Goal: Task Accomplishment & Management: Use online tool/utility

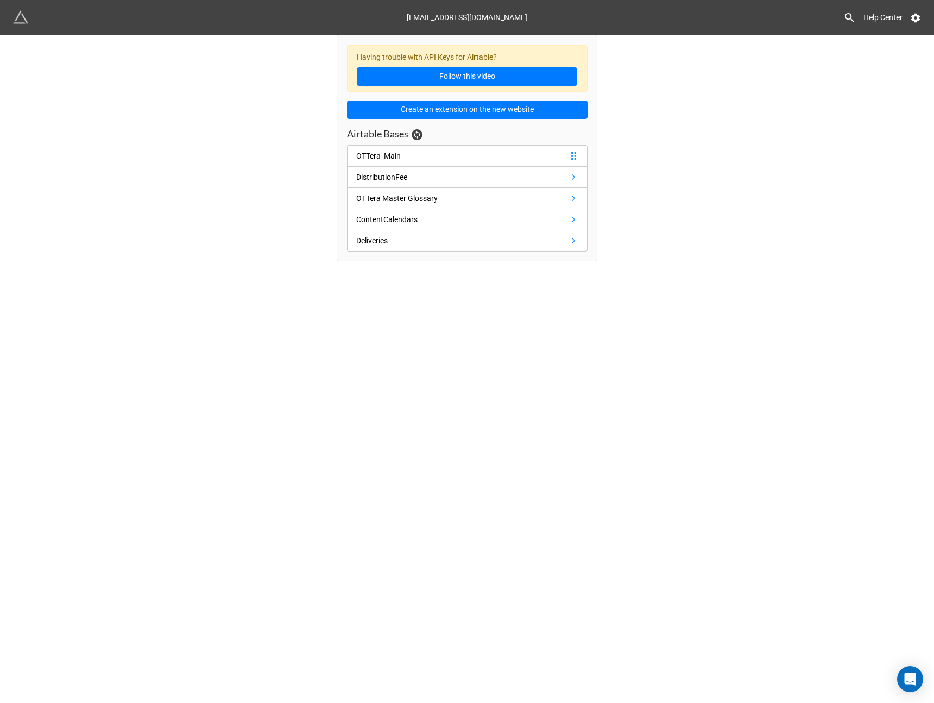
click at [425, 160] on link "OTTera_Main" at bounding box center [467, 156] width 241 height 22
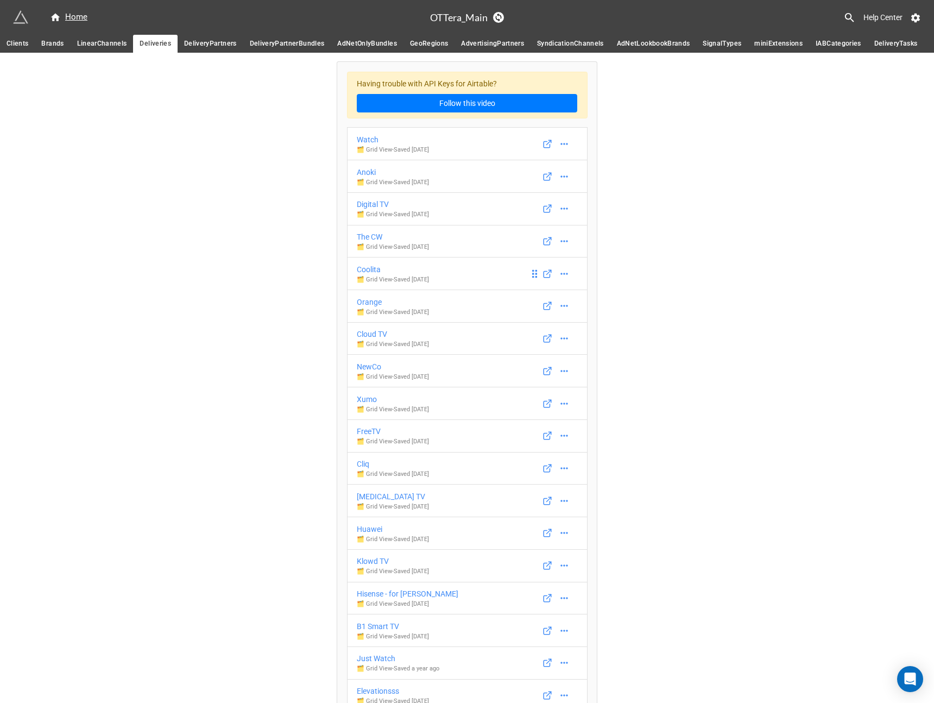
scroll to position [6152, 0]
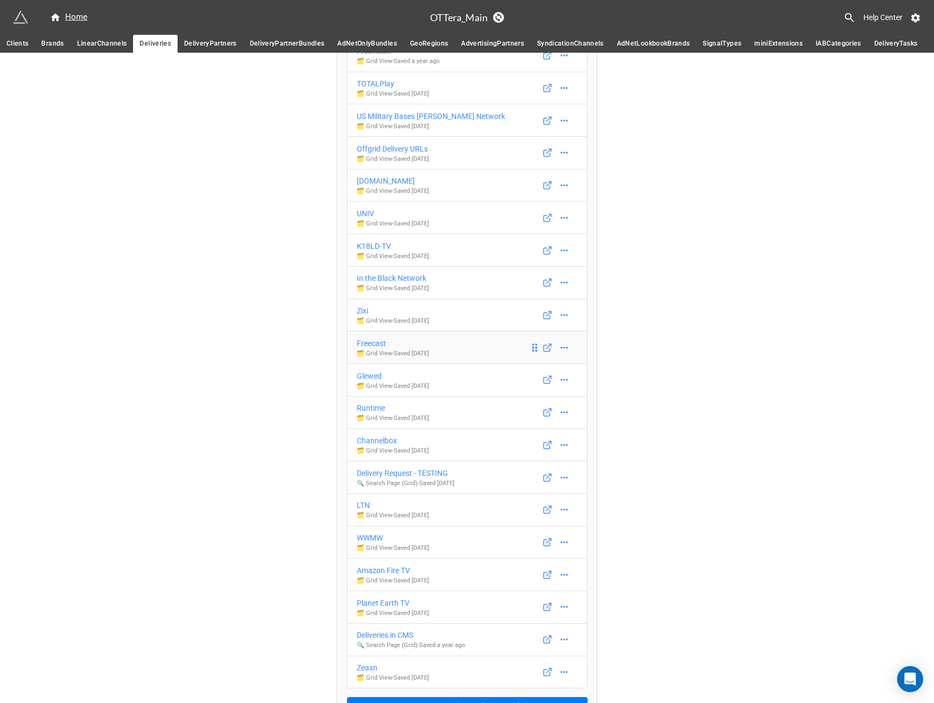
click at [383, 349] on div "Freecast" at bounding box center [393, 343] width 72 height 12
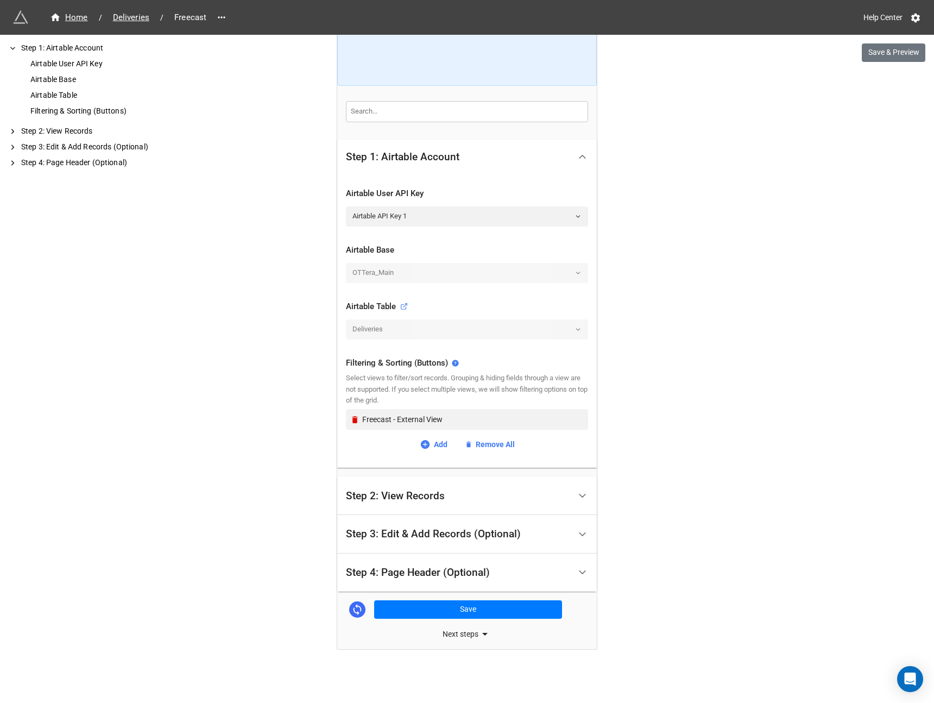
scroll to position [114, 0]
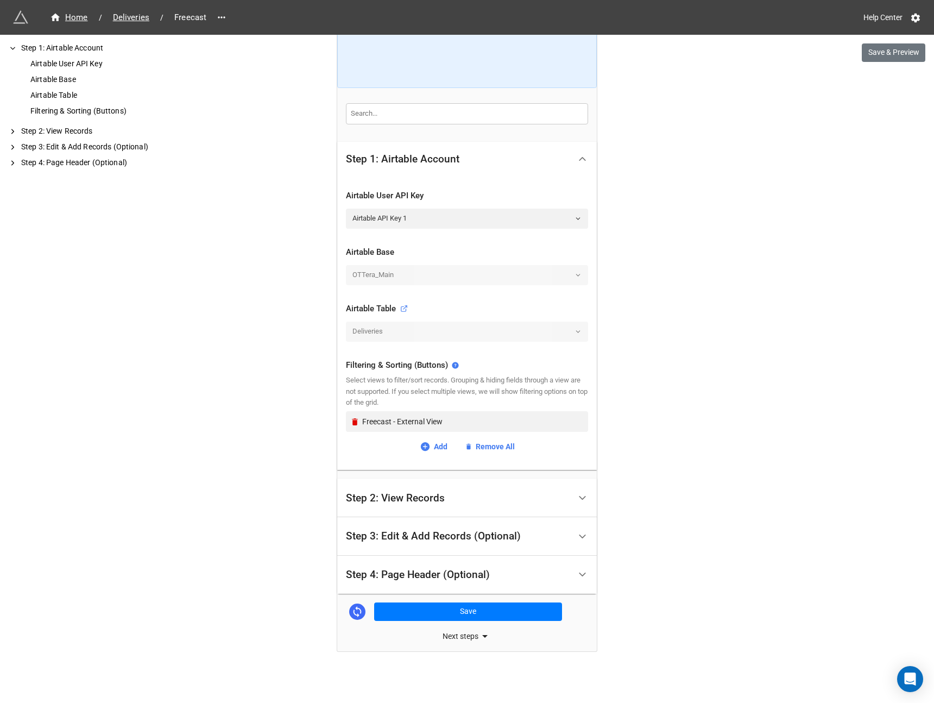
click at [515, 491] on div "Step 2: View Records" at bounding box center [458, 498] width 224 height 26
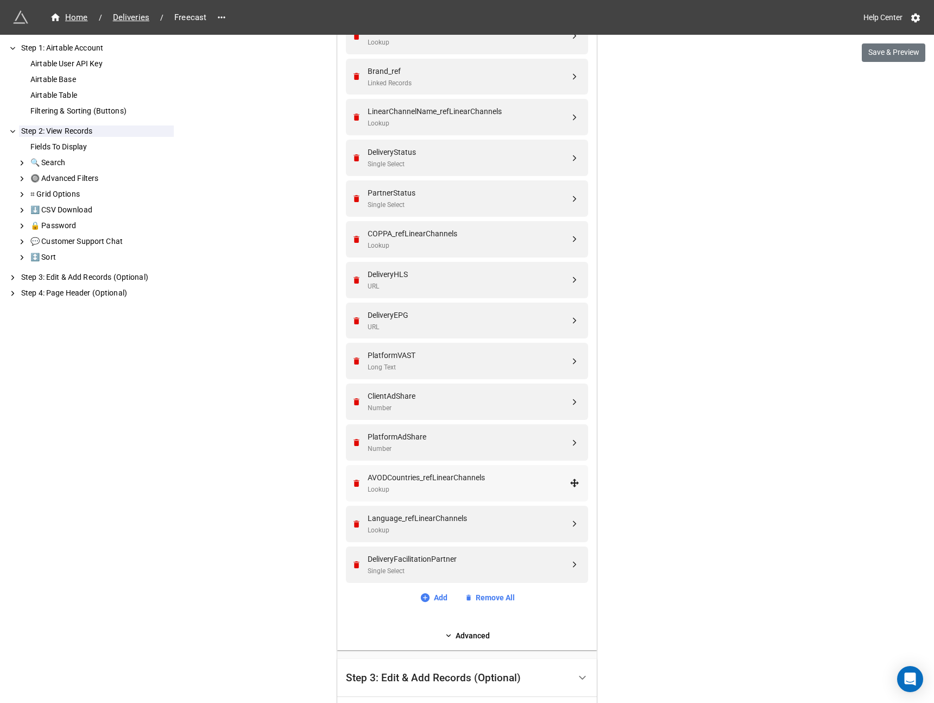
scroll to position [345, 0]
click at [440, 597] on link "Add" at bounding box center [434, 596] width 28 height 12
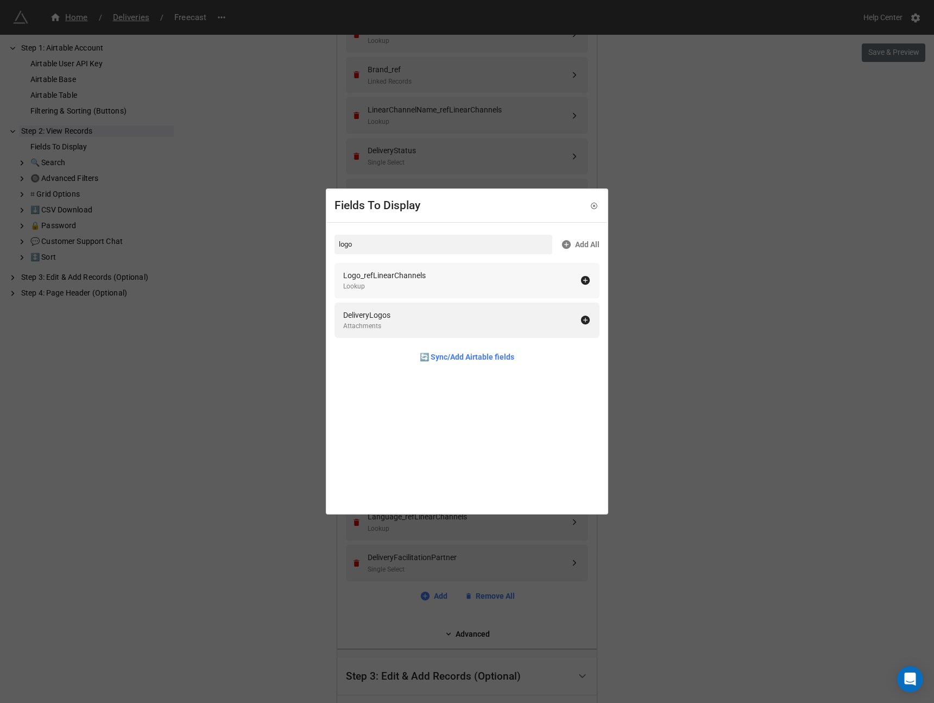
type input "logo"
click at [582, 281] on icon at bounding box center [585, 280] width 9 height 9
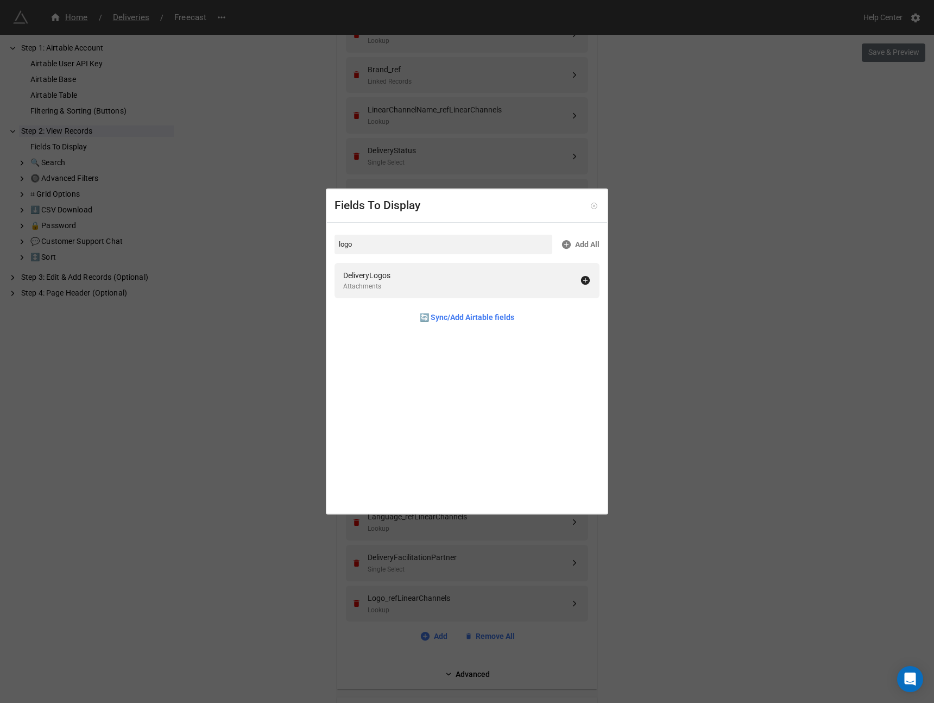
click at [590, 206] on icon at bounding box center [594, 206] width 8 height 8
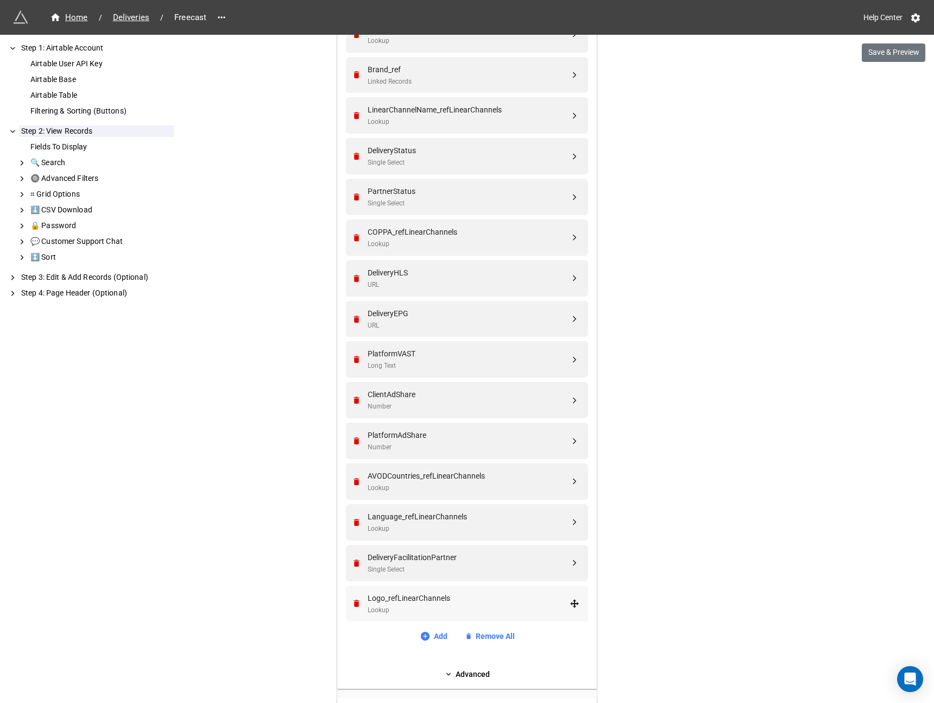
click at [452, 605] on div "Lookup" at bounding box center [469, 610] width 202 height 10
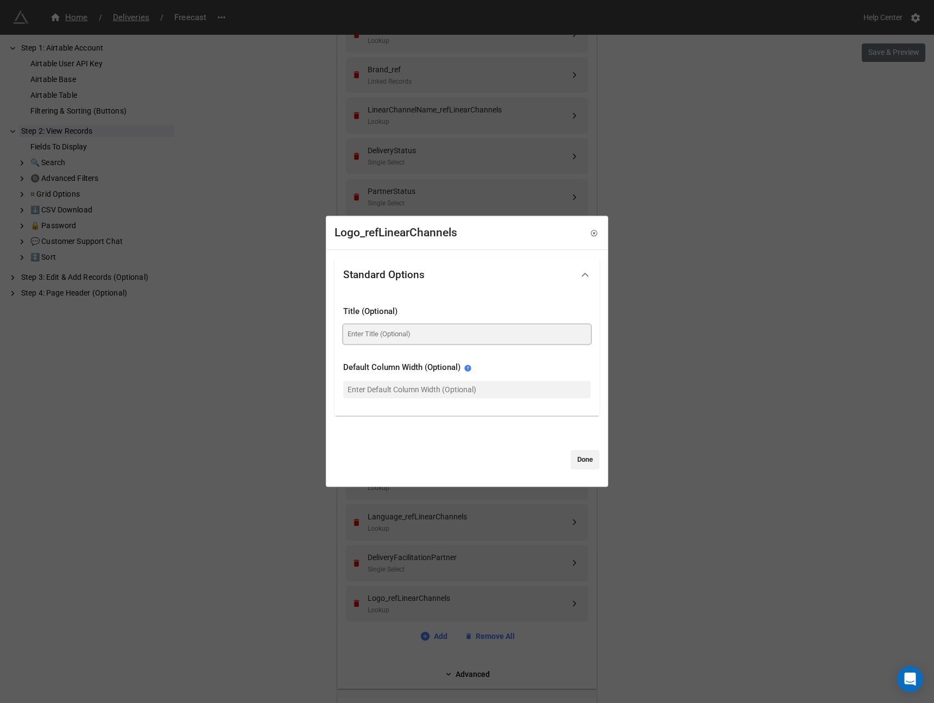
click at [425, 337] on input at bounding box center [467, 334] width 248 height 20
type input "Logo"
click at [584, 460] on link "Done" at bounding box center [585, 460] width 29 height 20
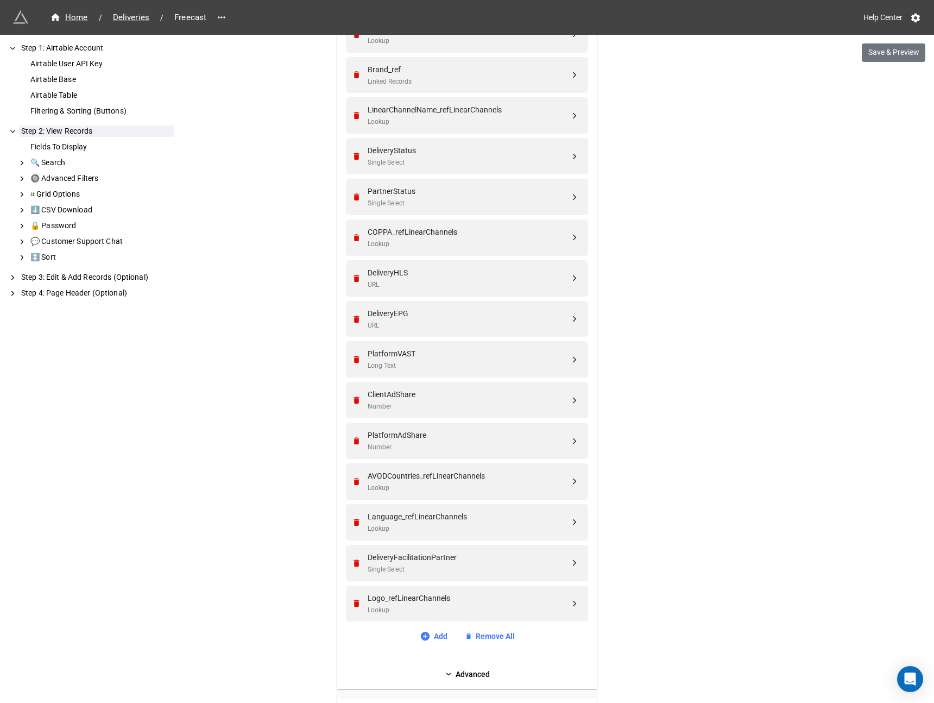
click at [452, 681] on div "Fields To Display Client_refBrands Lookup Brand_ref Linked Records LinearChanne…" at bounding box center [467, 336] width 260 height 705
click at [451, 677] on link "Advanced" at bounding box center [467, 674] width 242 height 12
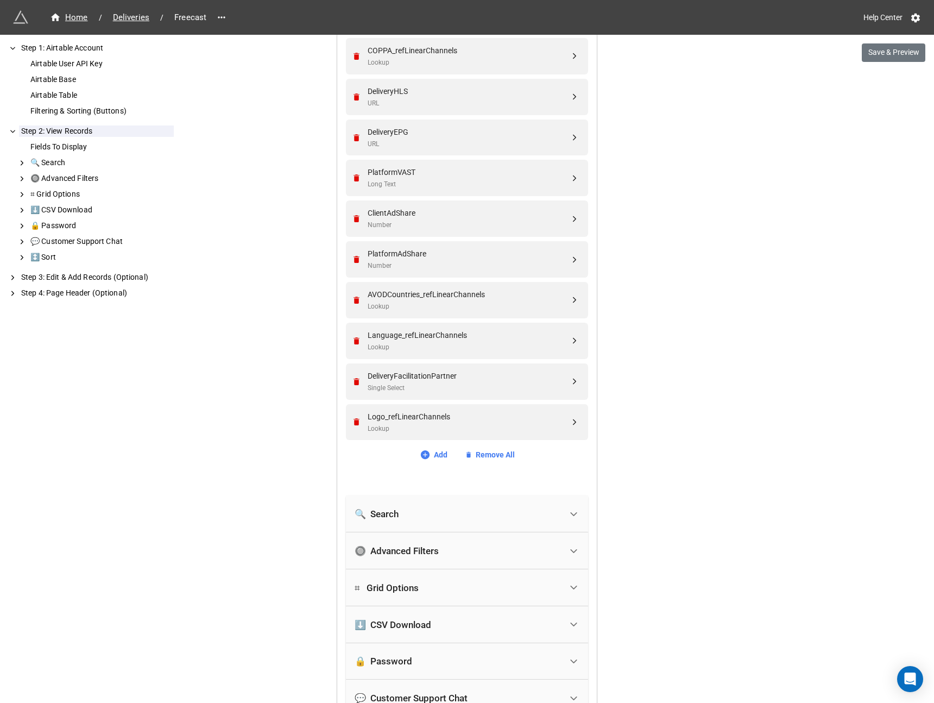
scroll to position [540, 0]
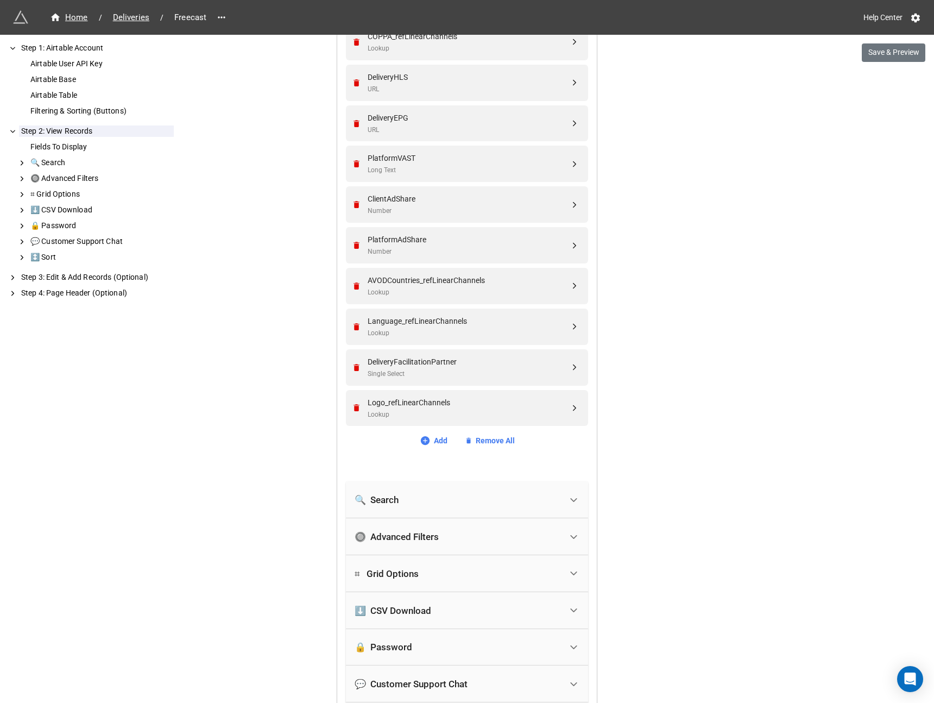
click at [447, 648] on div "🔒 Password" at bounding box center [458, 647] width 207 height 24
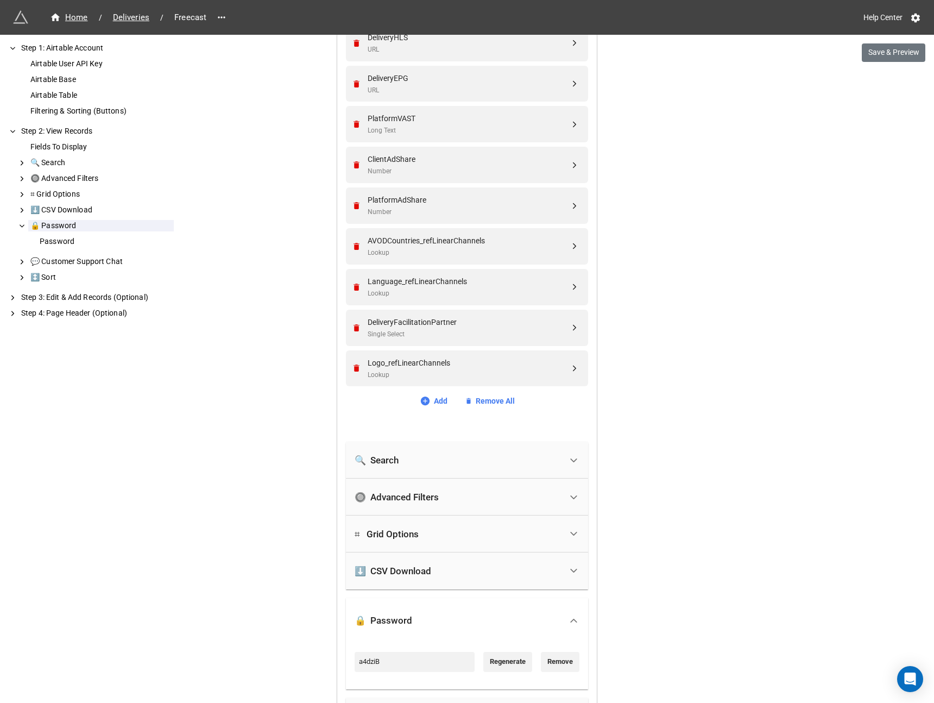
scroll to position [584, 0]
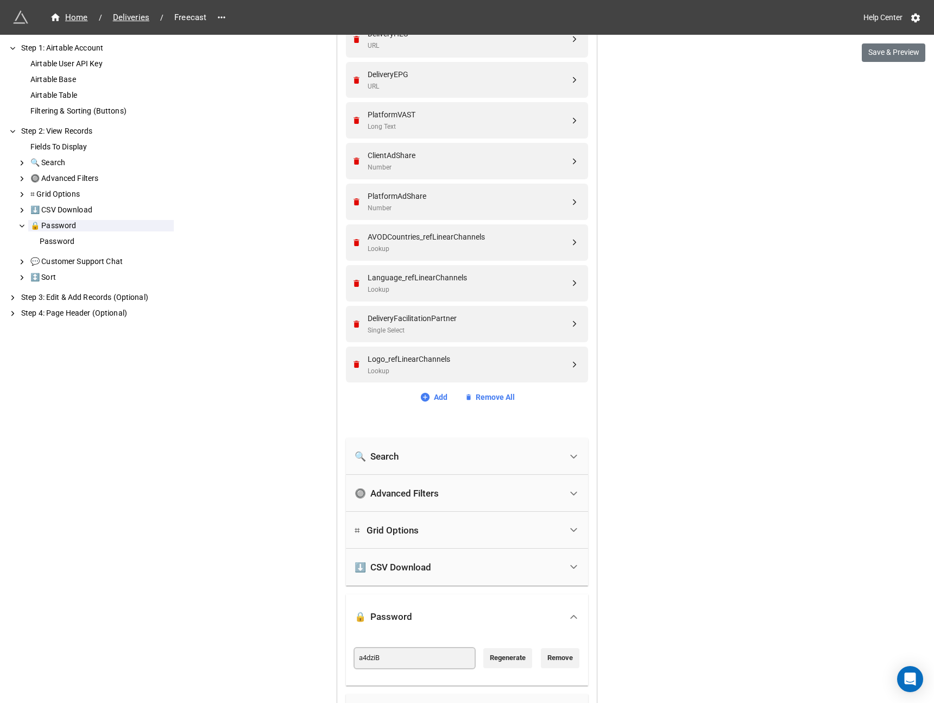
click at [364, 658] on input "a4dziB" at bounding box center [415, 658] width 120 height 20
click at [60, 239] on div "Password" at bounding box center [105, 241] width 136 height 11
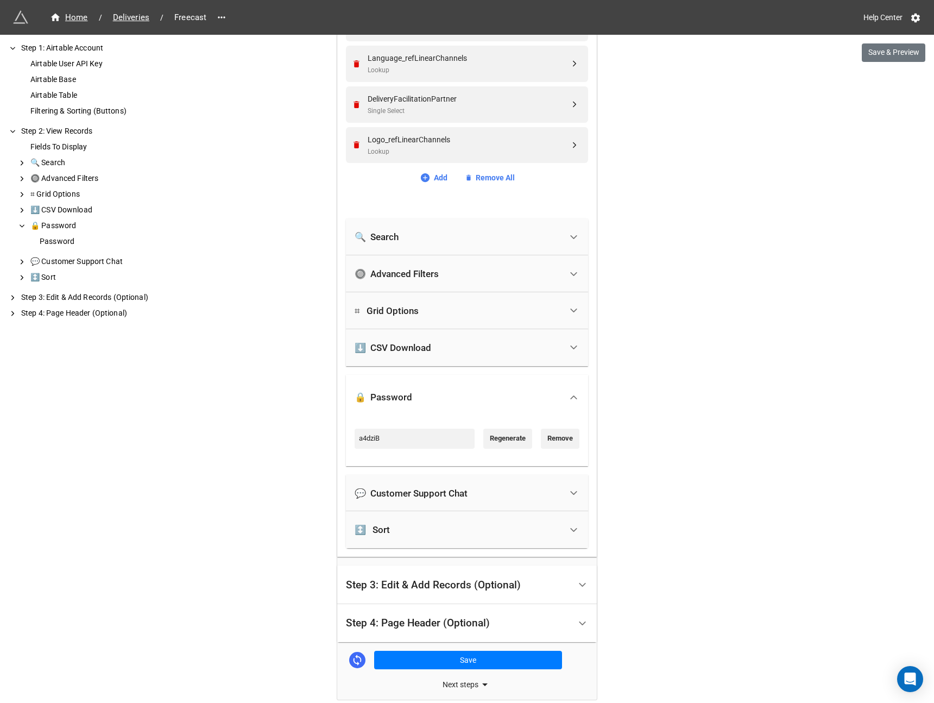
scroll to position [854, 0]
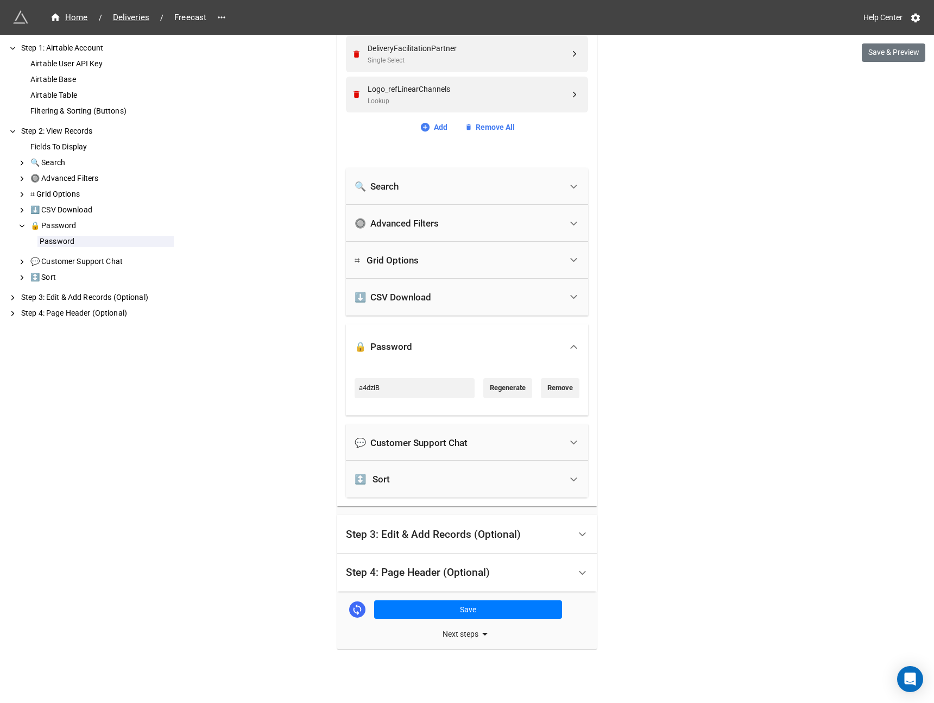
click at [422, 534] on div "Step 3: Edit & Add Records (Optional)" at bounding box center [433, 534] width 175 height 11
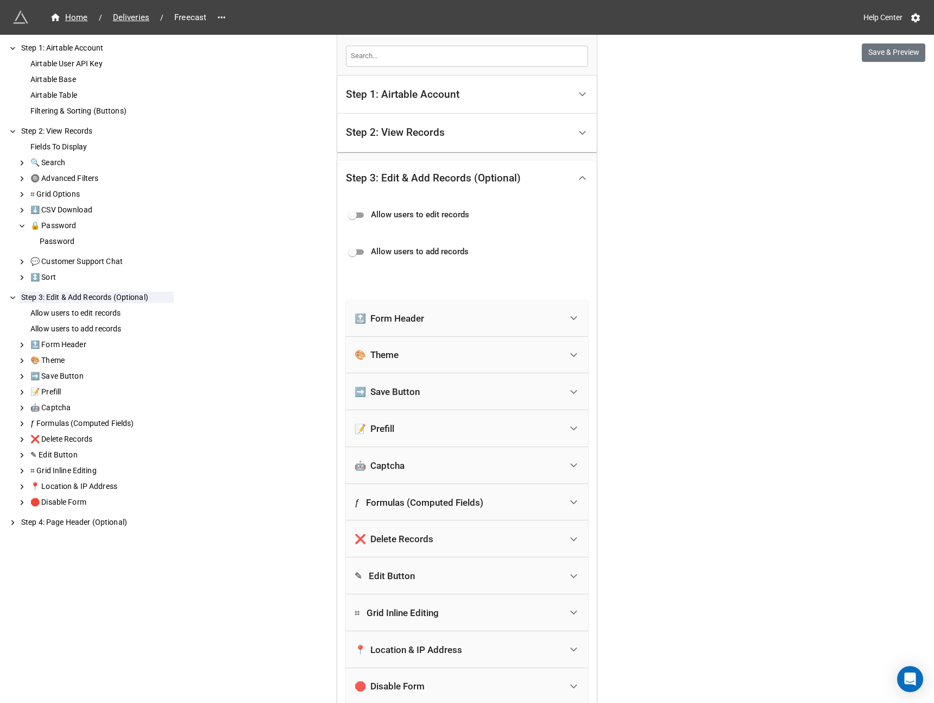
scroll to position [340, 0]
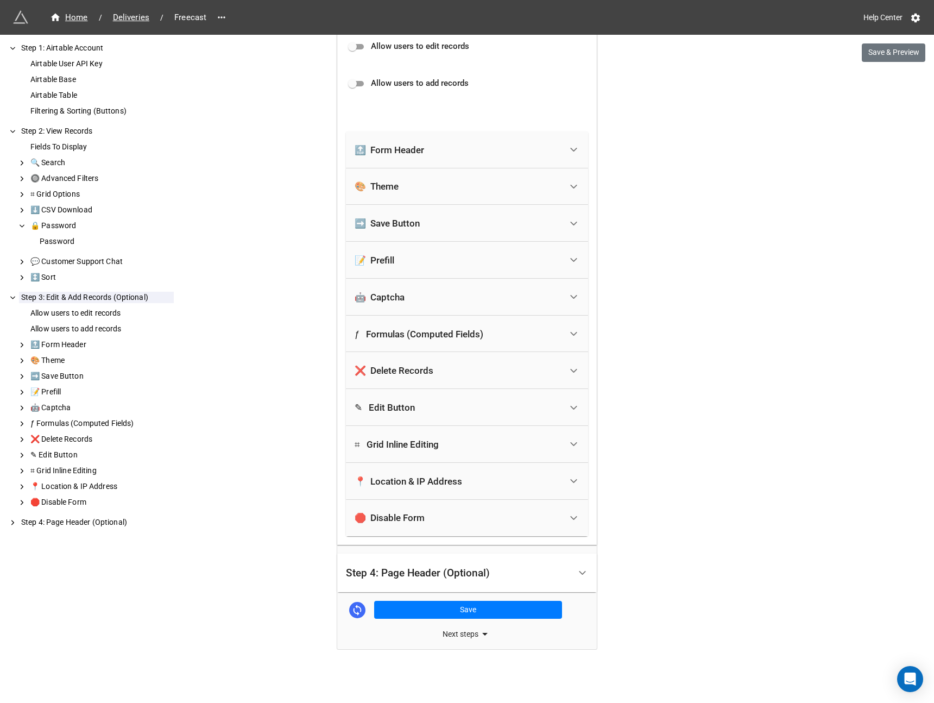
click at [404, 568] on div "Step 4: Page Header (Optional)" at bounding box center [418, 572] width 144 height 11
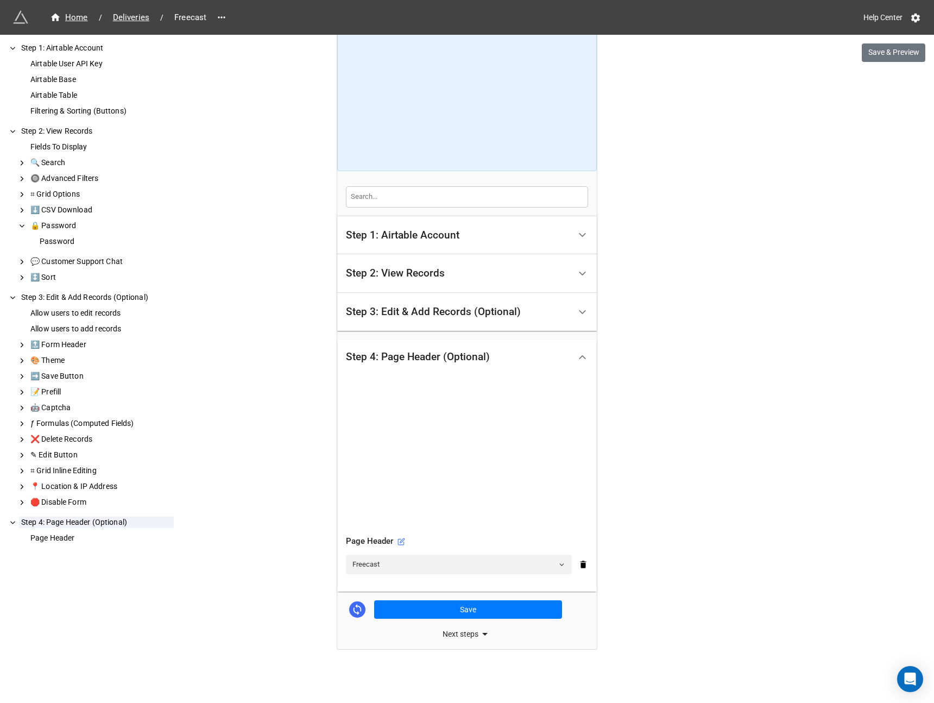
scroll to position [0, 0]
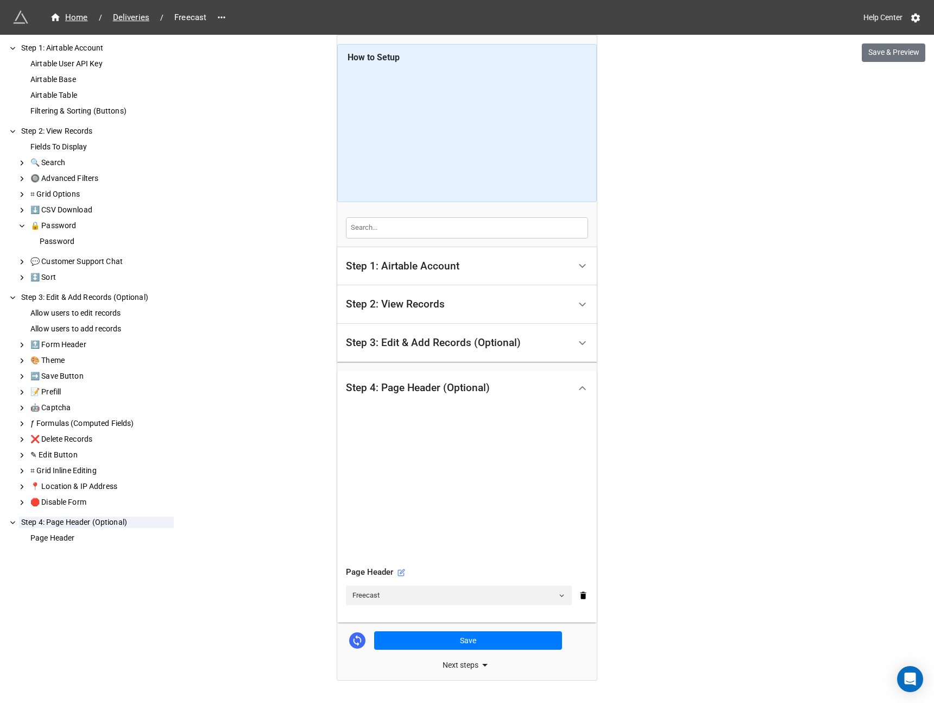
click at [430, 308] on div "Step 2: View Records" at bounding box center [395, 304] width 99 height 11
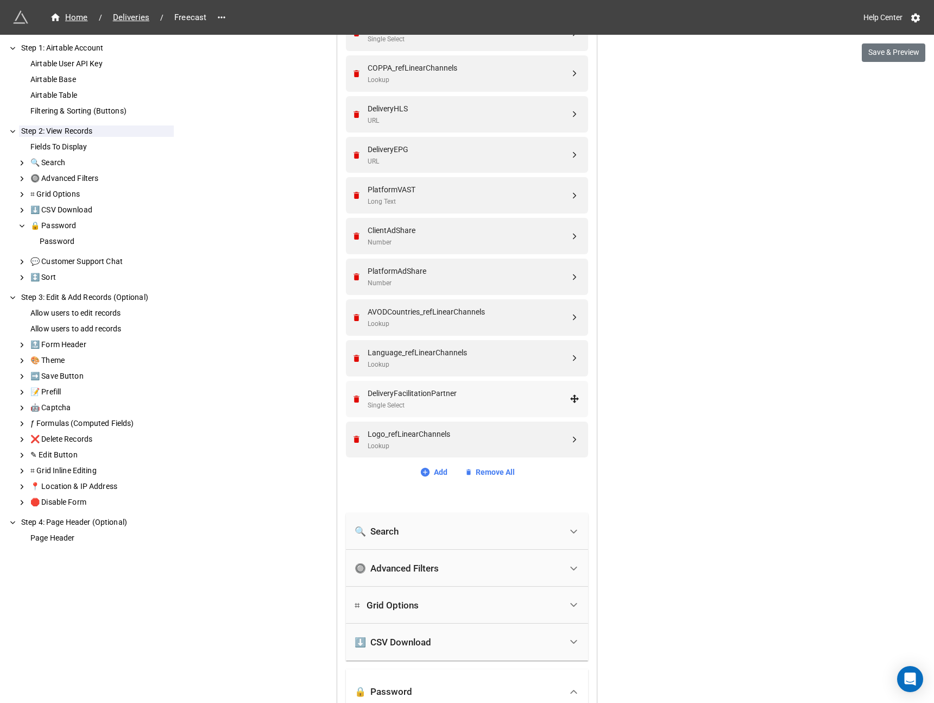
scroll to position [530, 0]
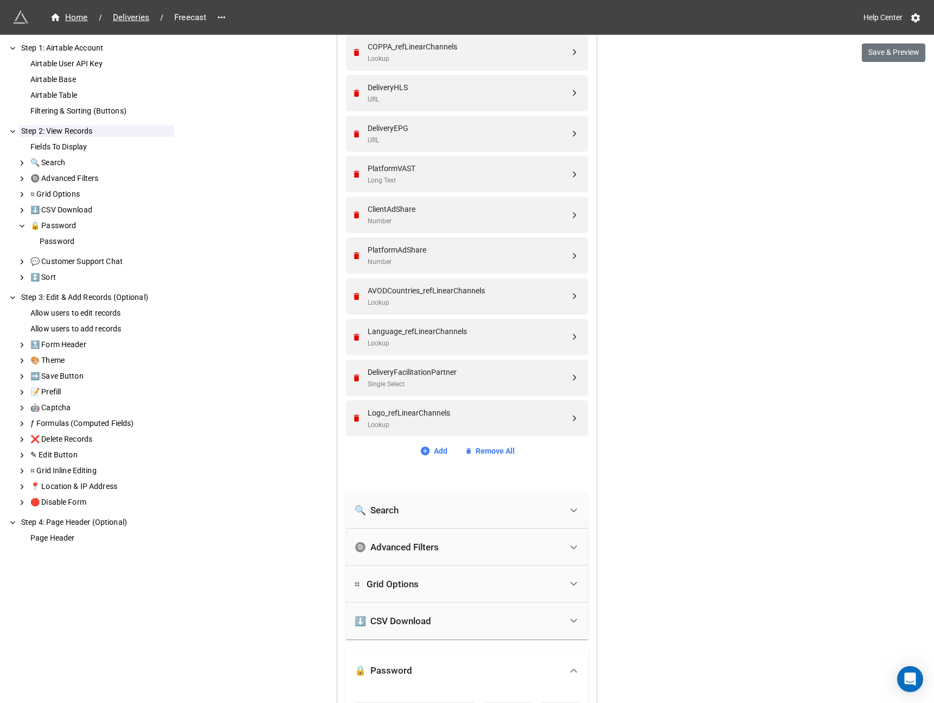
click at [417, 506] on div "🔍 Search" at bounding box center [458, 510] width 207 height 24
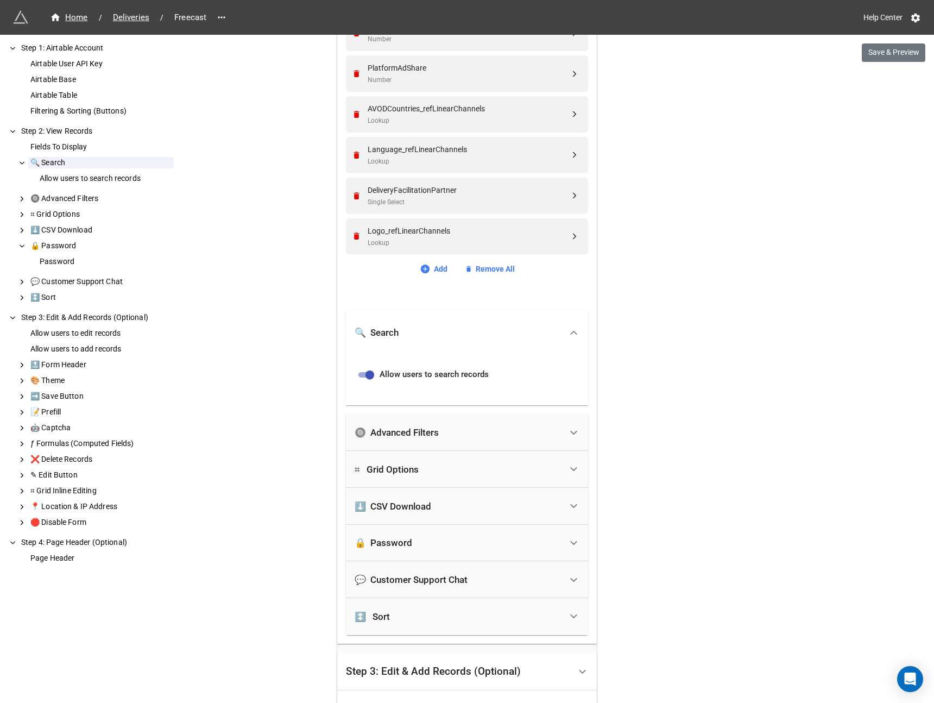
scroll to position [719, 0]
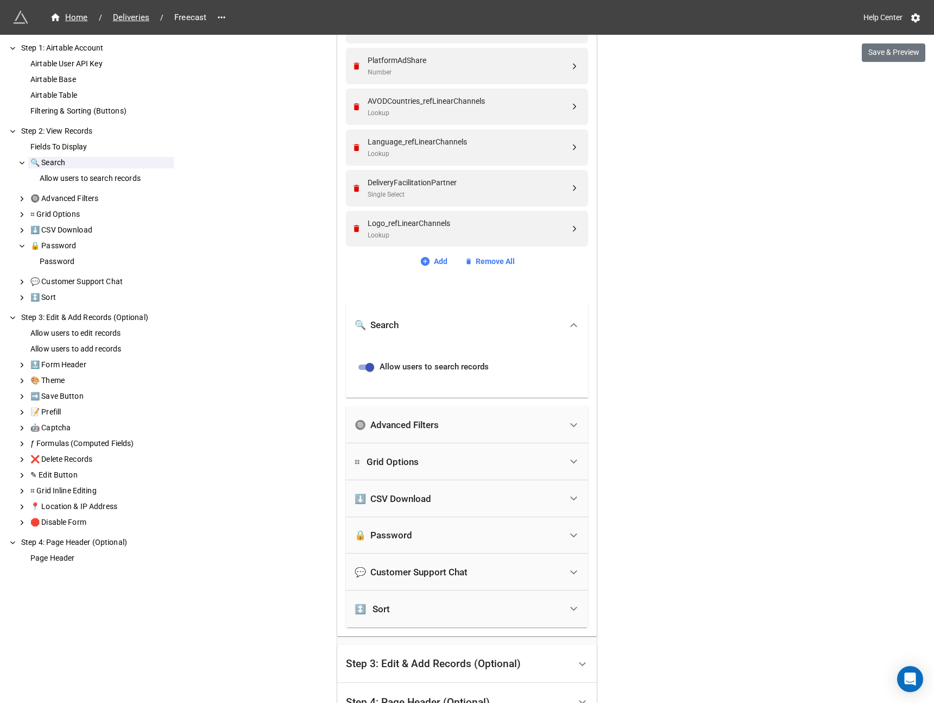
click at [439, 539] on div "🔒 Password" at bounding box center [458, 535] width 207 height 24
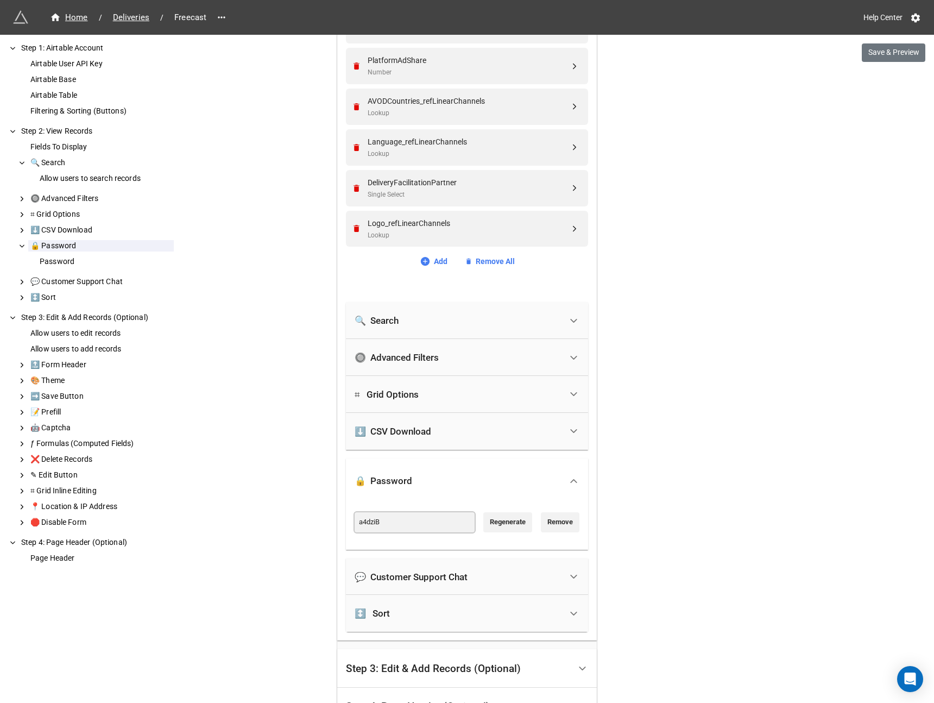
click at [372, 522] on input "a4dziB" at bounding box center [415, 522] width 120 height 20
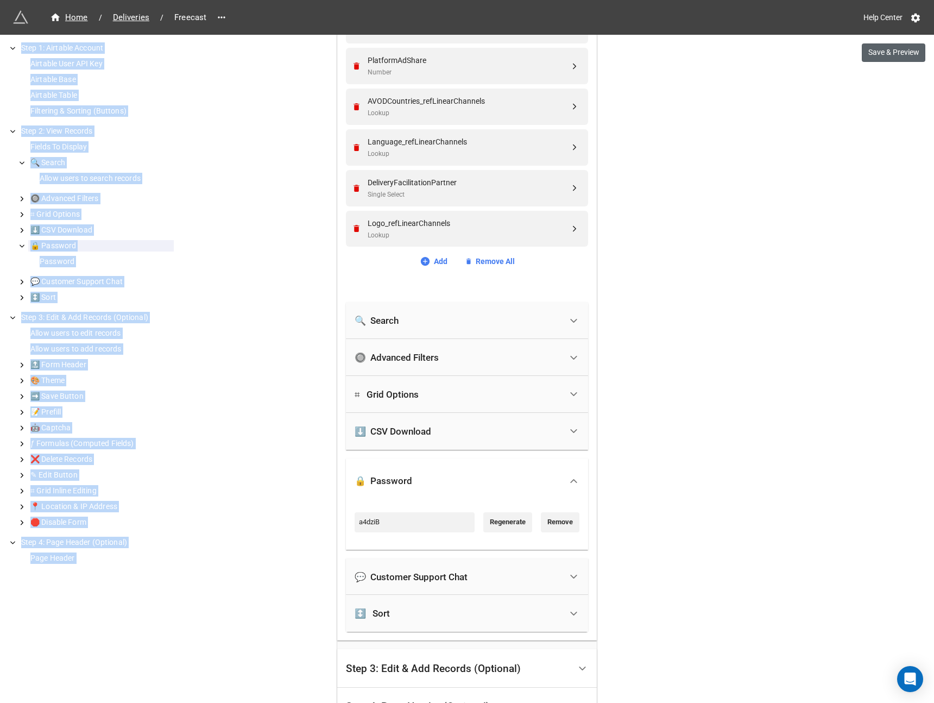
click at [893, 43] on div "Home / Deliveries / Freecast Help Center Save & Preview How to Setup Step 1: Ai…" at bounding box center [467, 59] width 934 height 1556
click at [907, 55] on button "Save & Preview" at bounding box center [894, 52] width 64 height 18
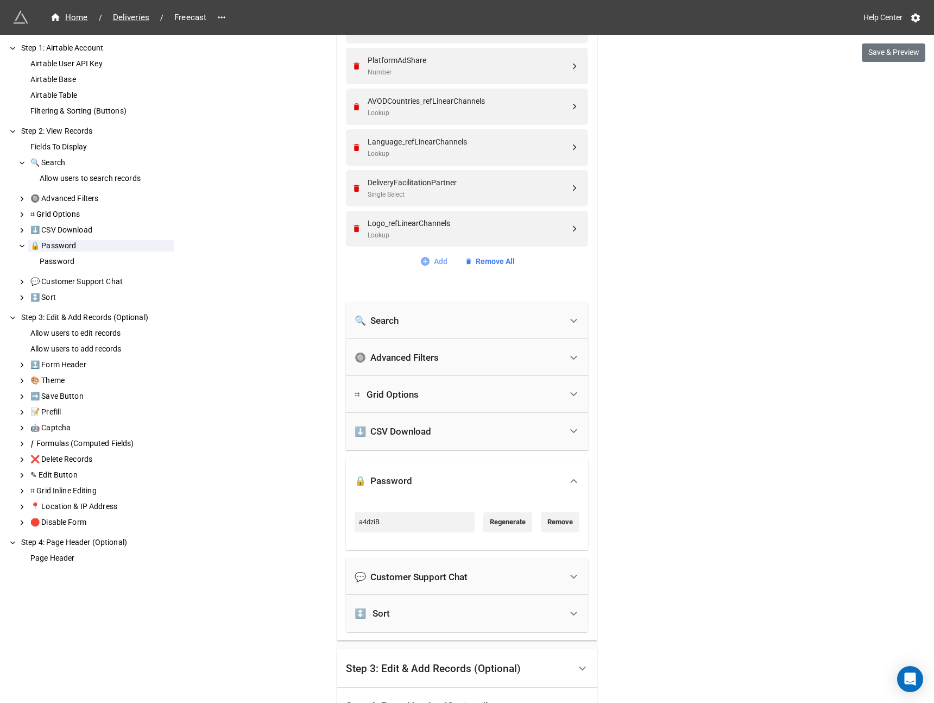
click at [437, 258] on link "Add" at bounding box center [434, 261] width 28 height 12
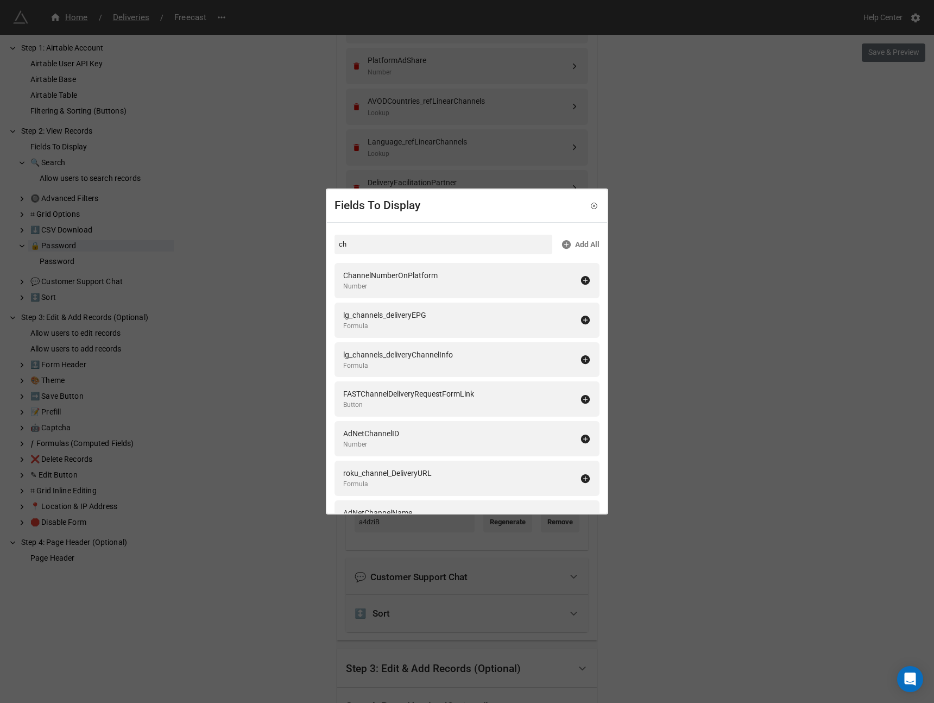
type input "c"
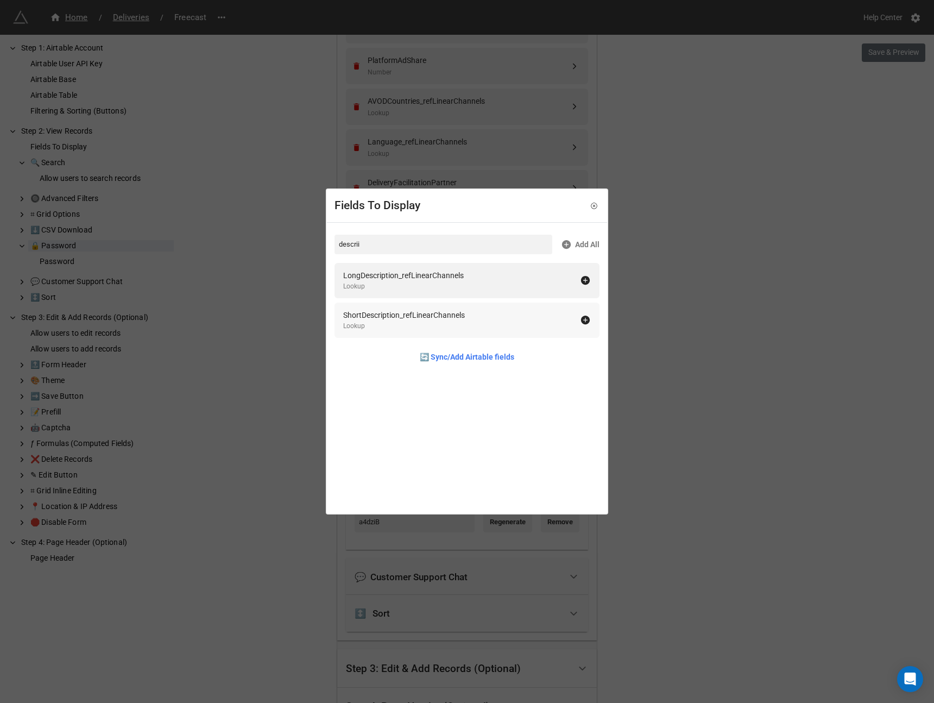
type input "descrii"
click at [582, 320] on icon at bounding box center [585, 319] width 9 height 9
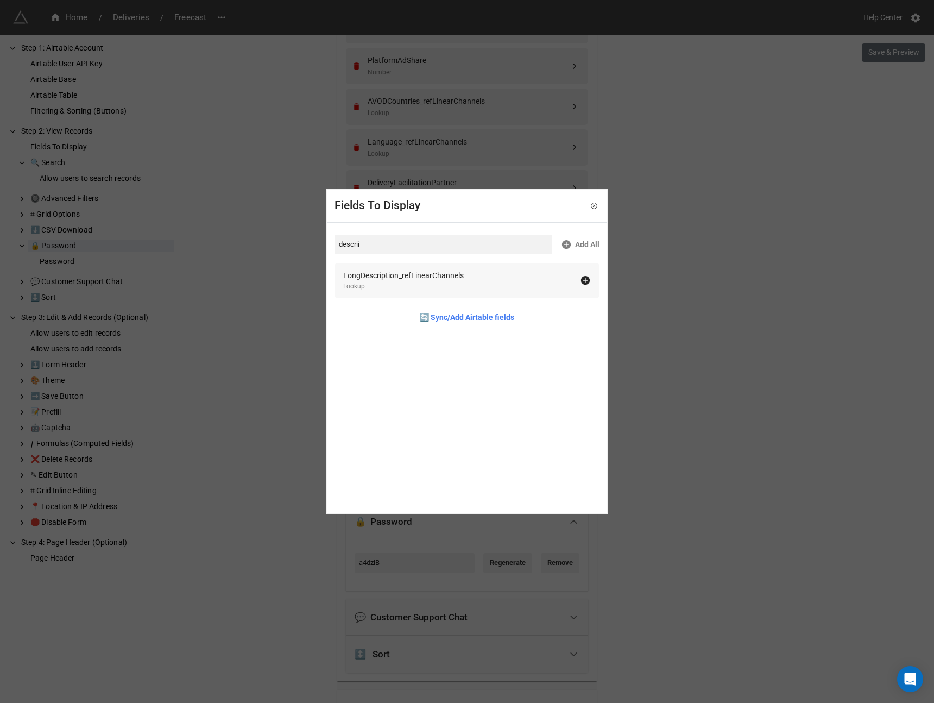
click at [581, 281] on icon at bounding box center [585, 280] width 9 height 9
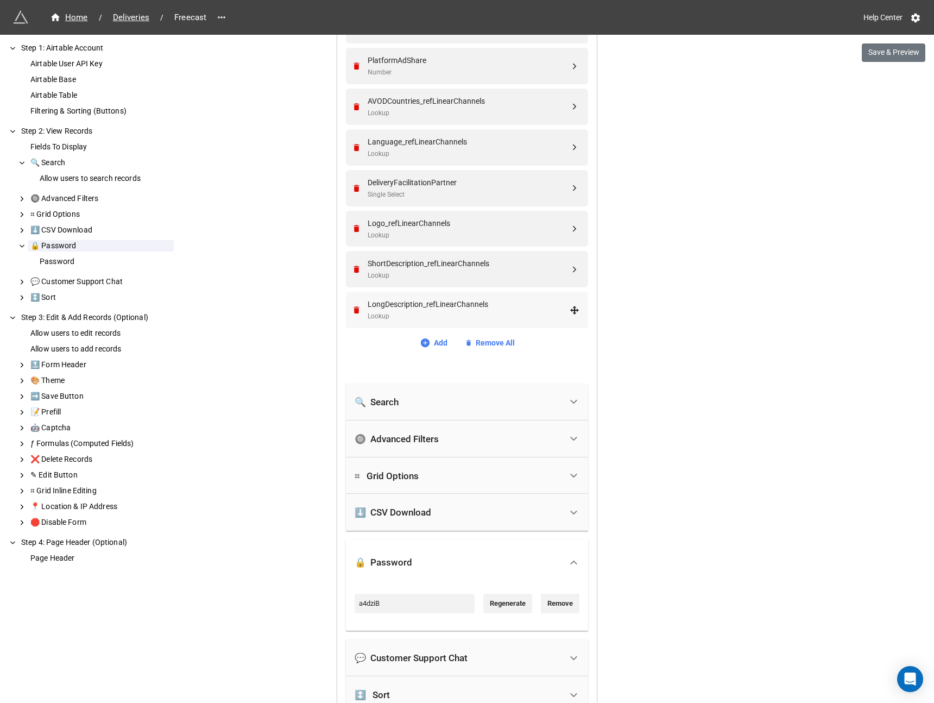
click at [409, 311] on div "Lookup" at bounding box center [469, 316] width 202 height 10
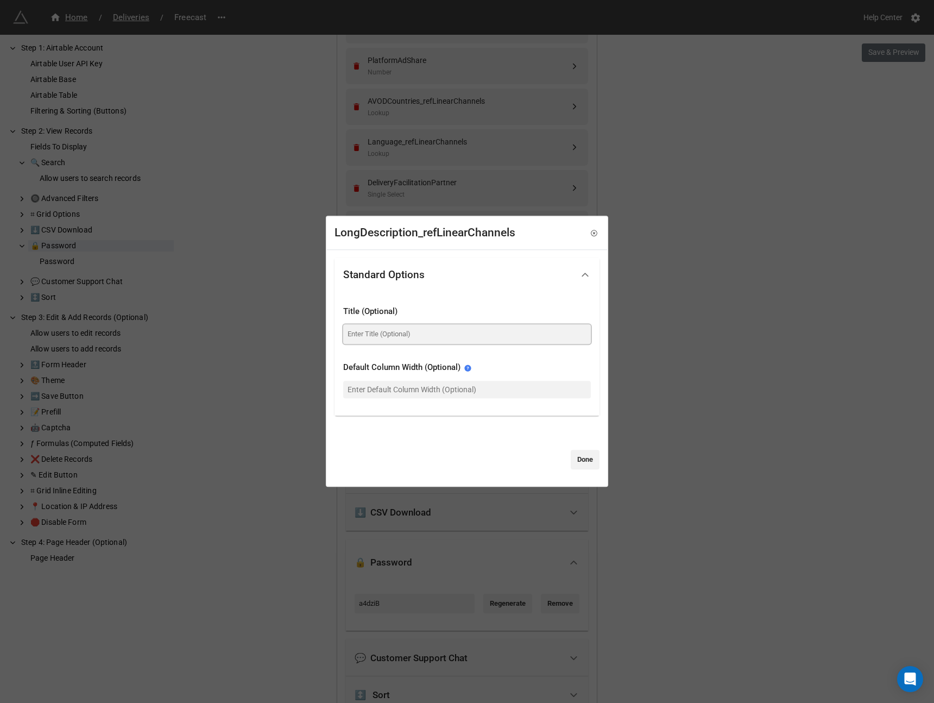
click at [388, 339] on input at bounding box center [467, 334] width 248 height 20
type input "Short Description"
click at [591, 456] on link "Done" at bounding box center [585, 460] width 29 height 20
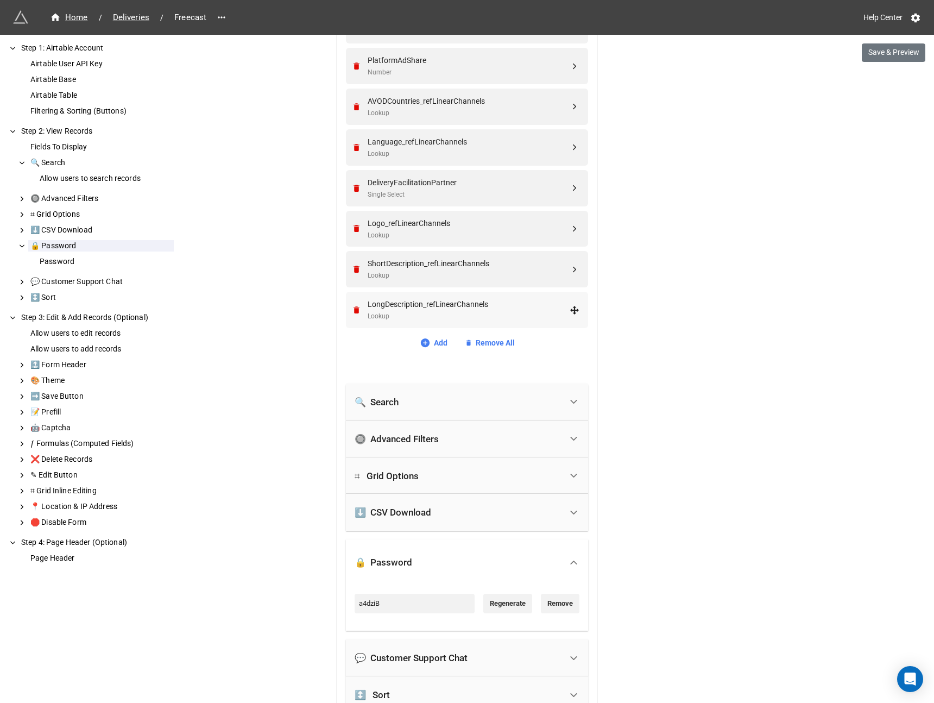
click at [397, 304] on div "LongDescription_refLinearChannels" at bounding box center [469, 304] width 202 height 12
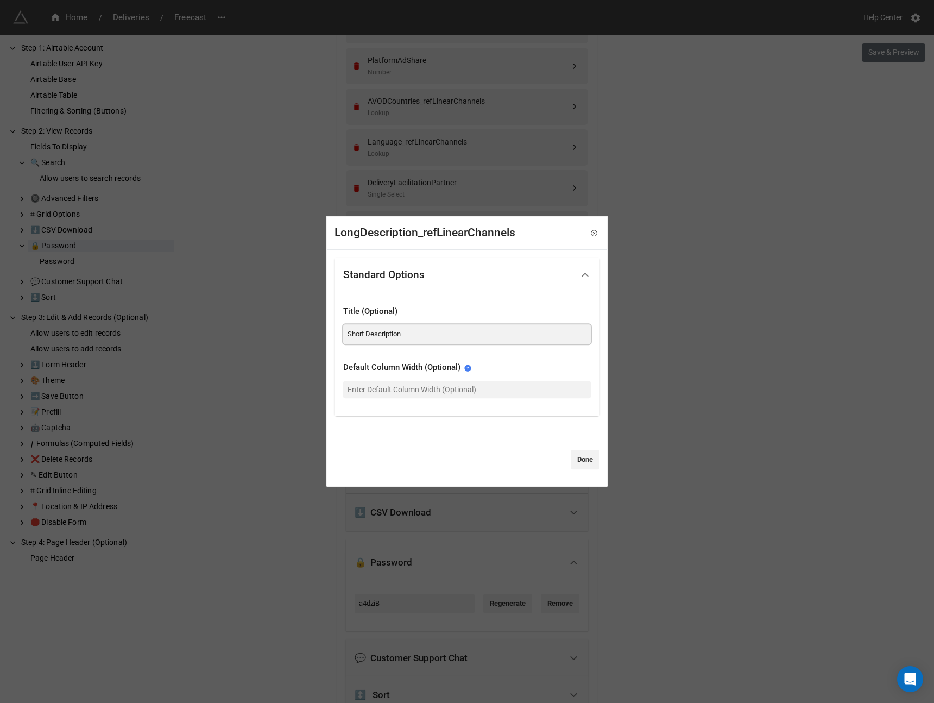
click at [368, 337] on input "Short Description" at bounding box center [467, 334] width 248 height 20
click at [571, 461] on link "Done" at bounding box center [585, 460] width 29 height 20
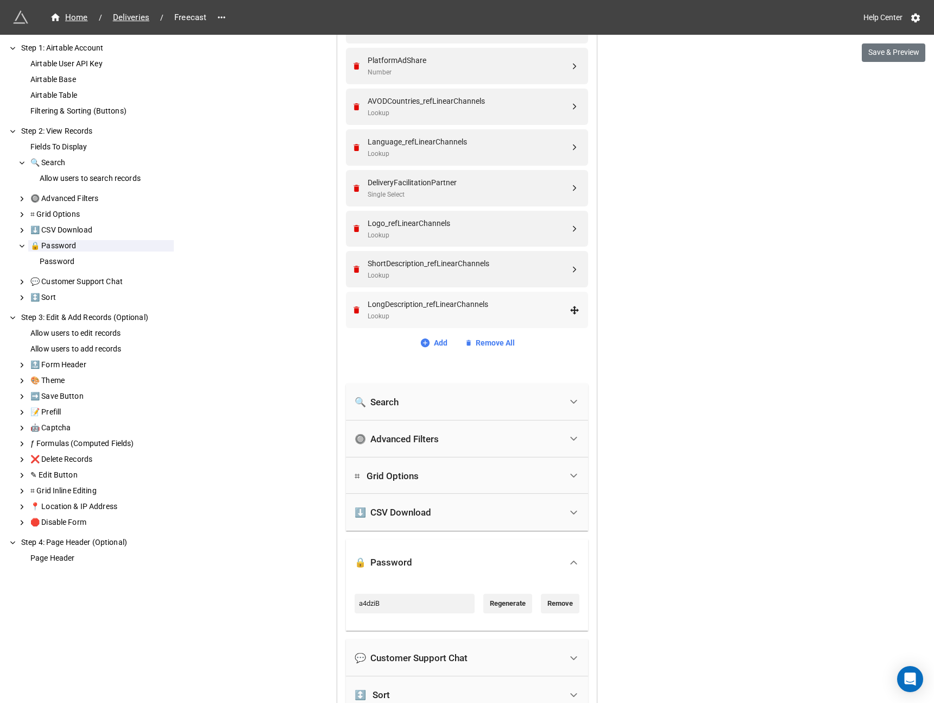
click at [407, 300] on div "LongDescription_refLinearChannels" at bounding box center [469, 304] width 202 height 12
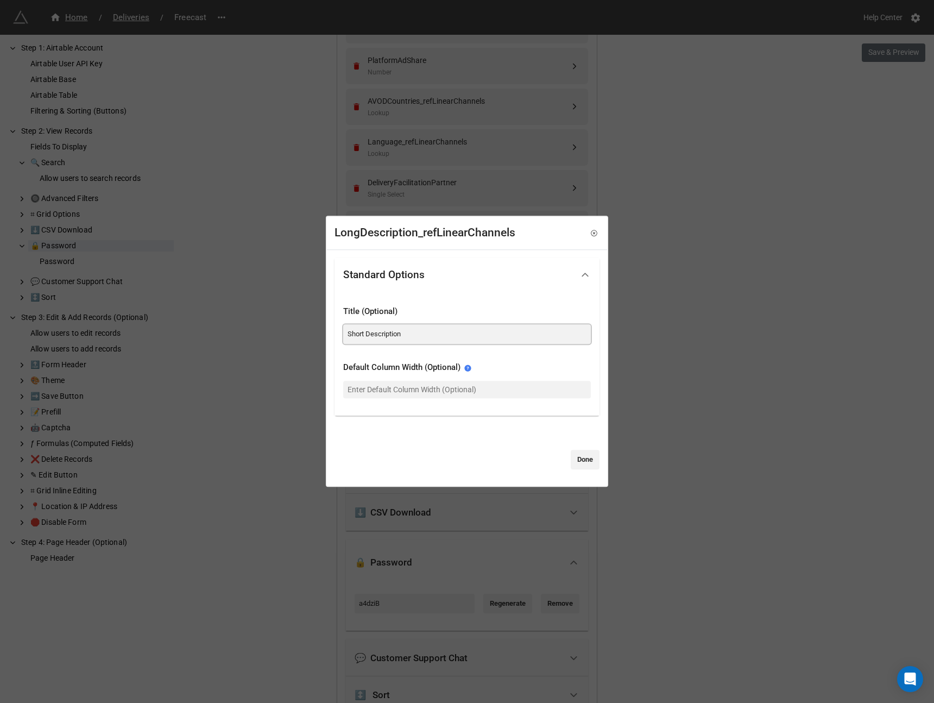
click at [392, 343] on input "Short Description" at bounding box center [467, 334] width 248 height 20
click at [392, 340] on input "Short Description" at bounding box center [467, 334] width 248 height 20
type input "Long Description"
click at [583, 463] on link "Done" at bounding box center [585, 460] width 29 height 20
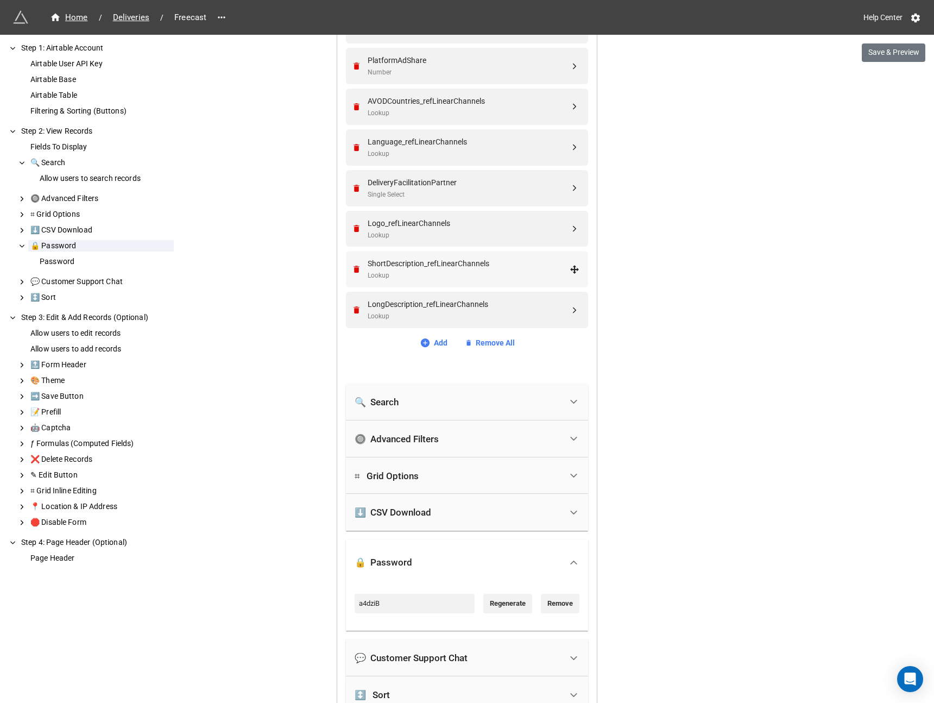
click at [385, 272] on div "Lookup" at bounding box center [469, 275] width 202 height 10
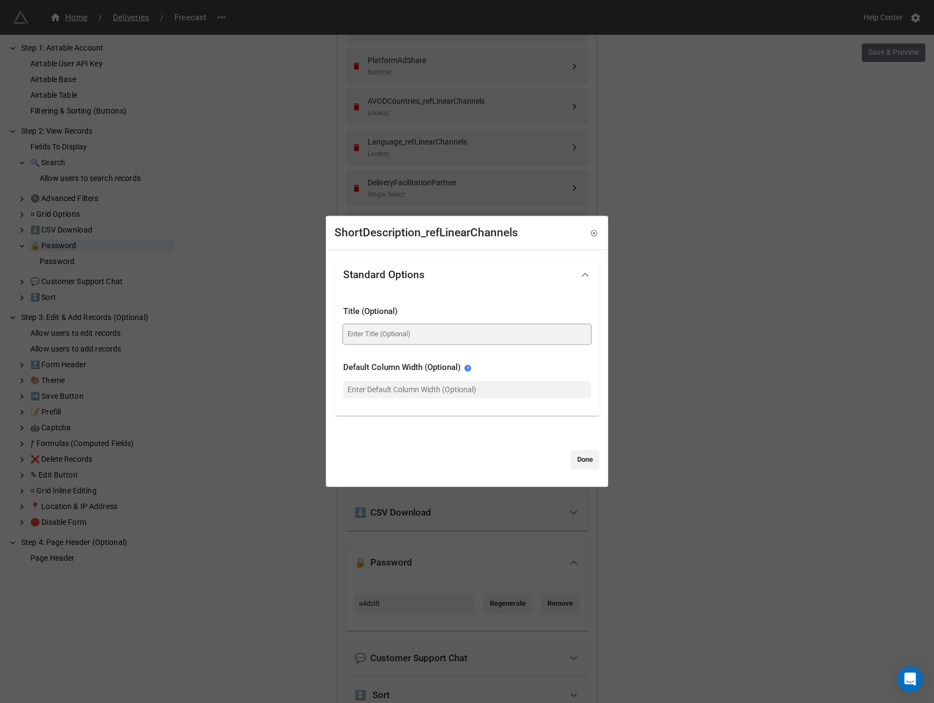
click at [389, 331] on input at bounding box center [467, 334] width 248 height 20
type input "Short Description"
click at [578, 468] on link "Done" at bounding box center [585, 460] width 29 height 20
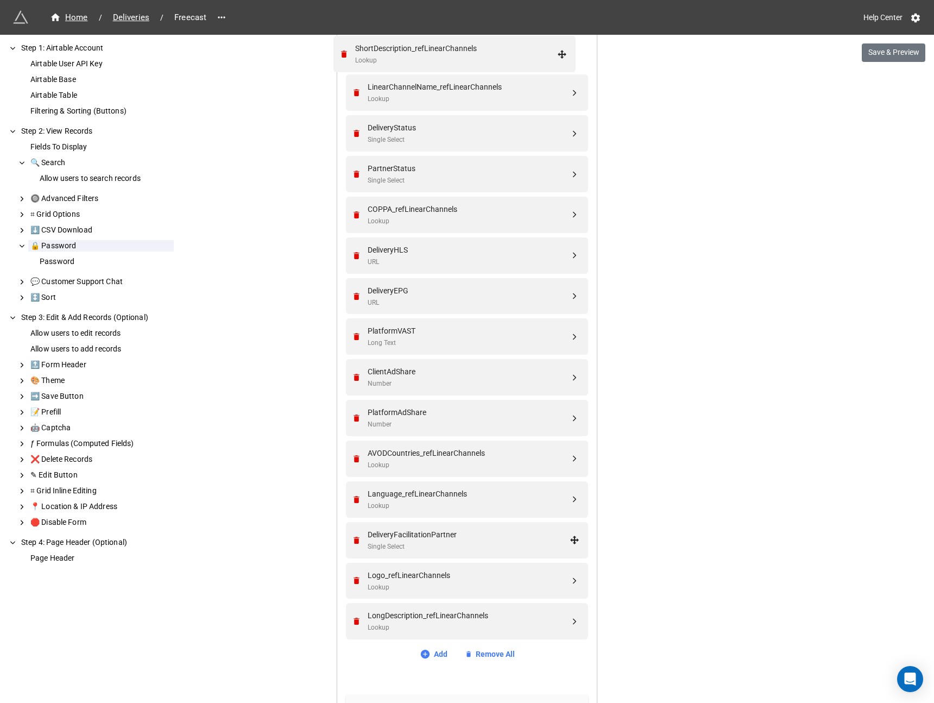
scroll to position [407, 0]
drag, startPoint x: 571, startPoint y: 264, endPoint x: 567, endPoint y: 207, distance: 56.6
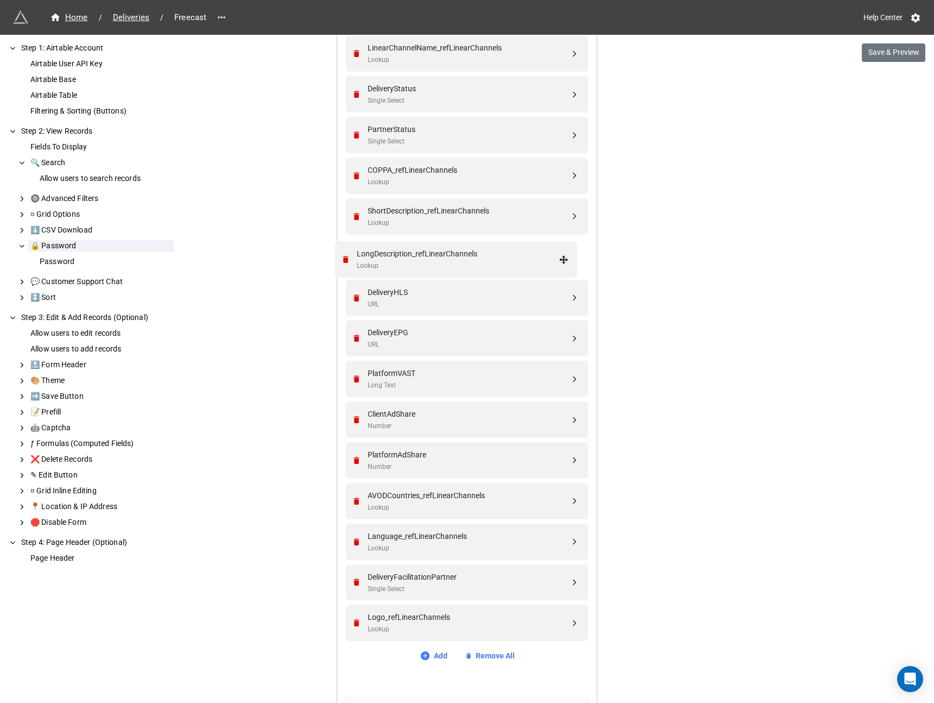
drag, startPoint x: 569, startPoint y: 623, endPoint x: 560, endPoint y: 259, distance: 364.5
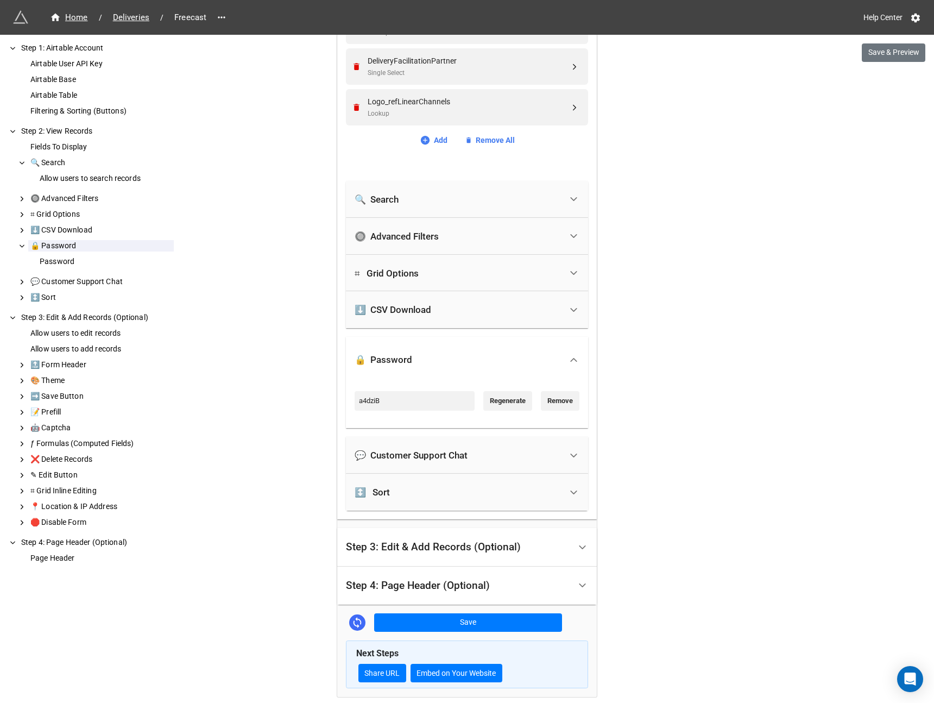
scroll to position [970, 0]
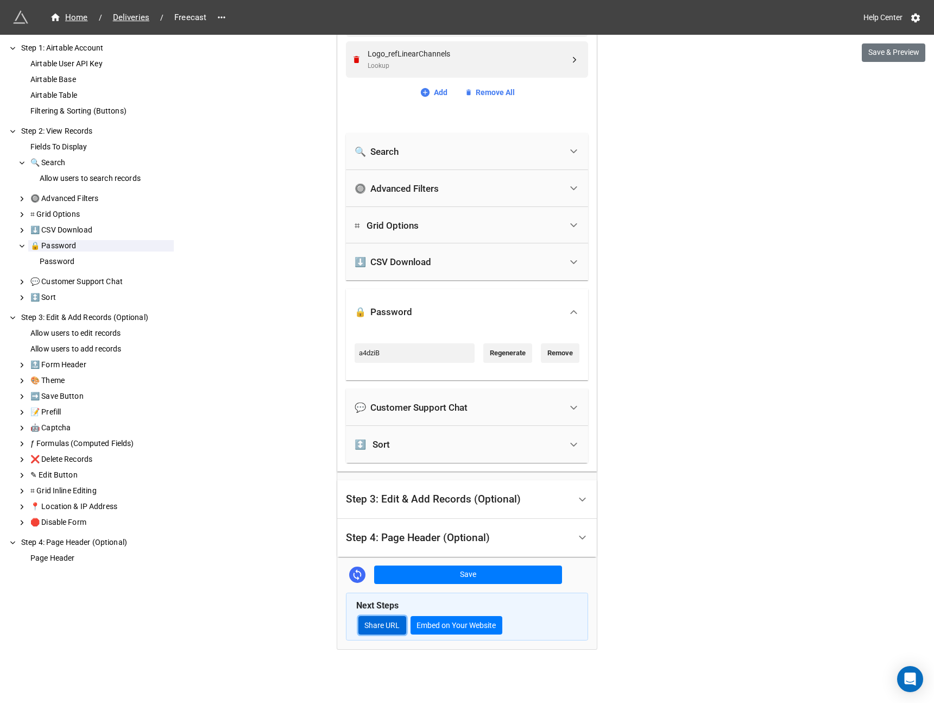
click at [387, 627] on link "Share URL" at bounding box center [382, 625] width 48 height 18
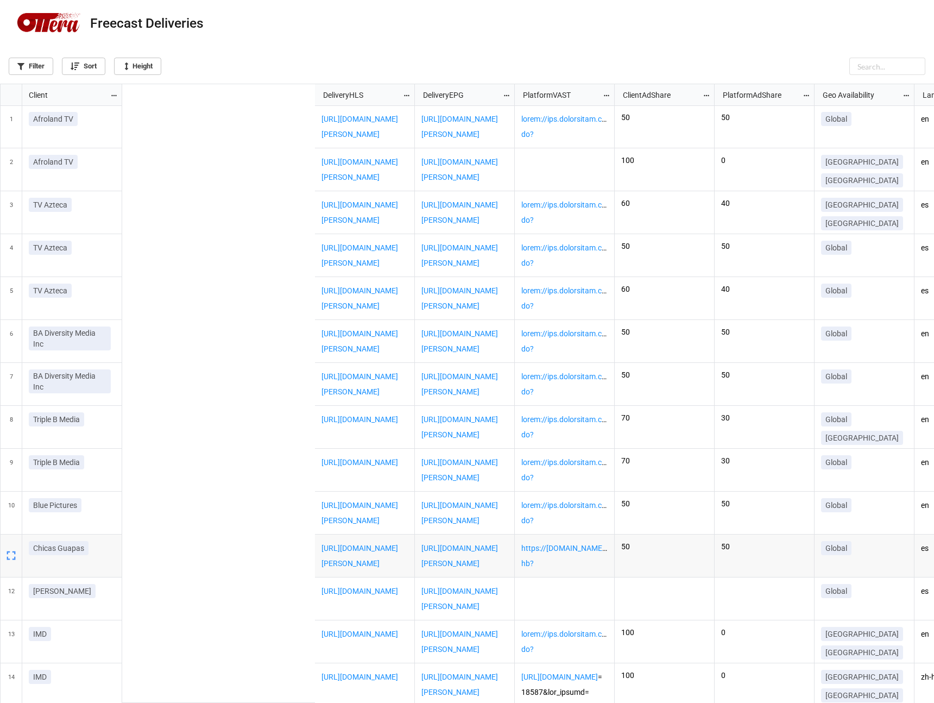
scroll to position [0, 592]
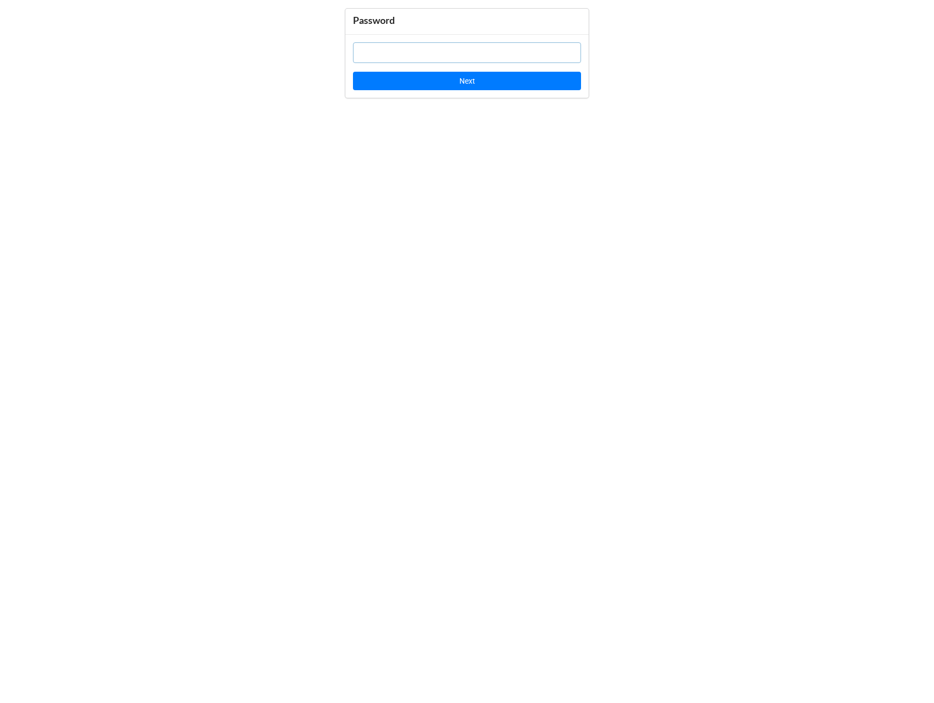
click at [406, 56] on input "text" at bounding box center [467, 52] width 228 height 21
paste input "ZQOWOj"
type input "ZQOWOj"
click at [402, 91] on div "ZQOWOj Next" at bounding box center [466, 66] width 243 height 64
click at [403, 80] on button "Next" at bounding box center [467, 81] width 228 height 18
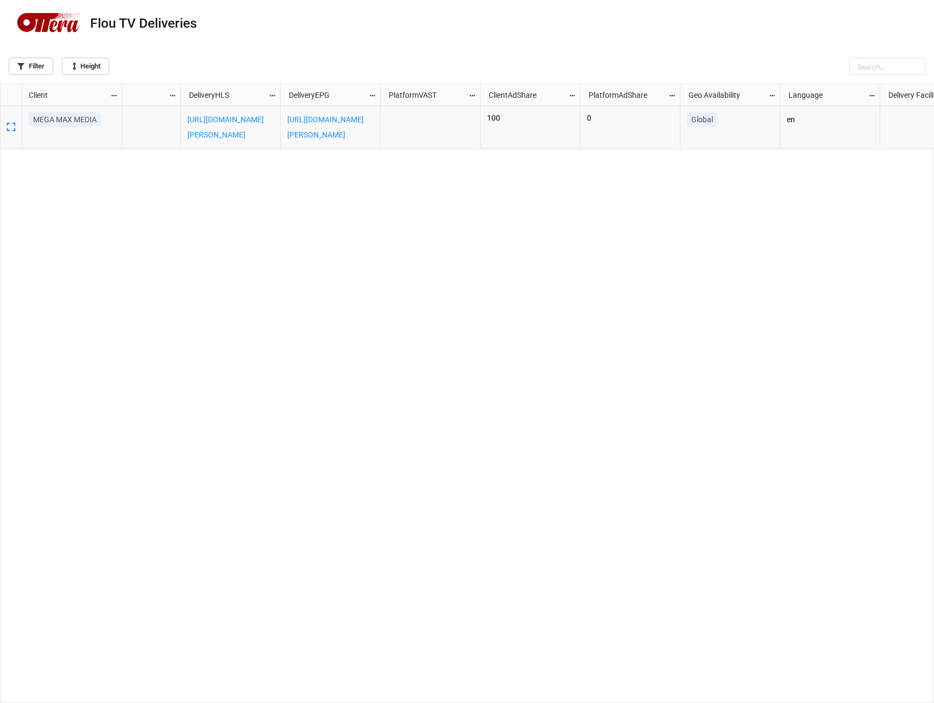
scroll to position [0, 487]
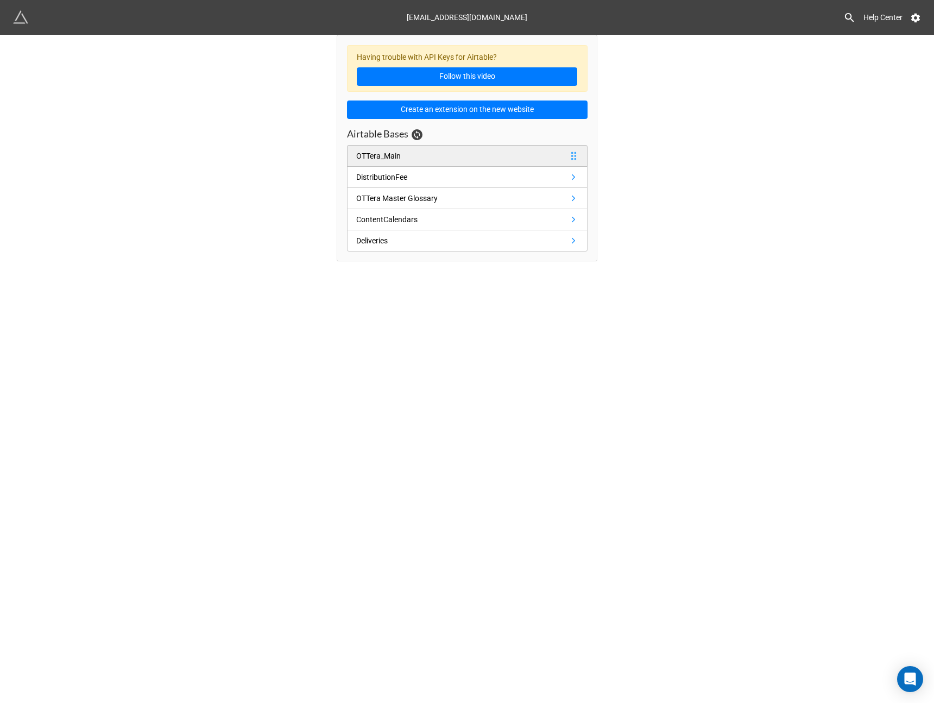
click at [426, 157] on link "OTTera_Main" at bounding box center [467, 156] width 241 height 22
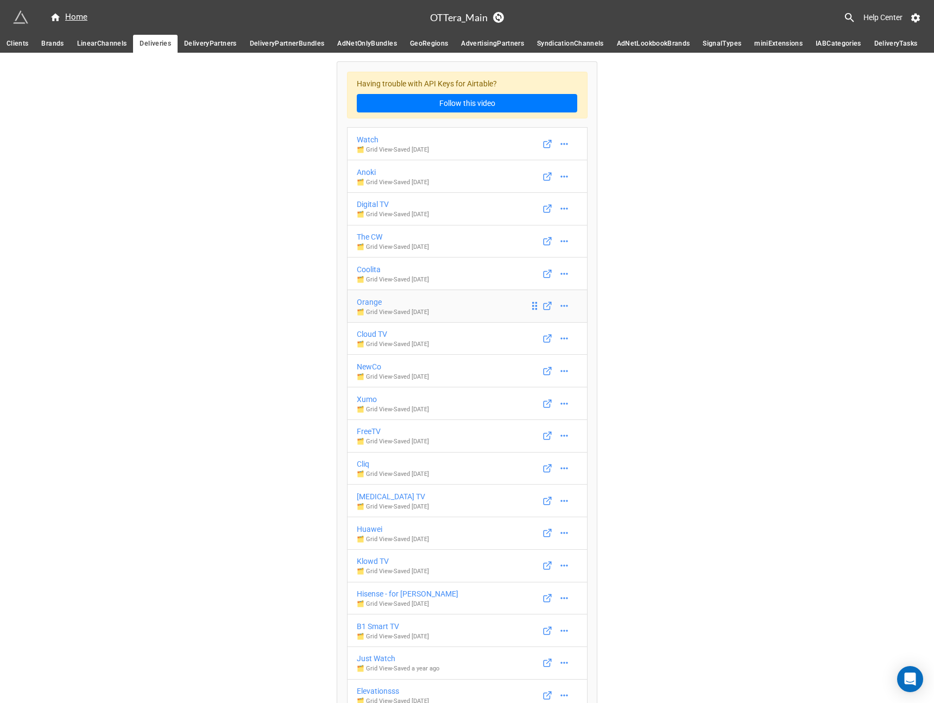
scroll to position [2155, 0]
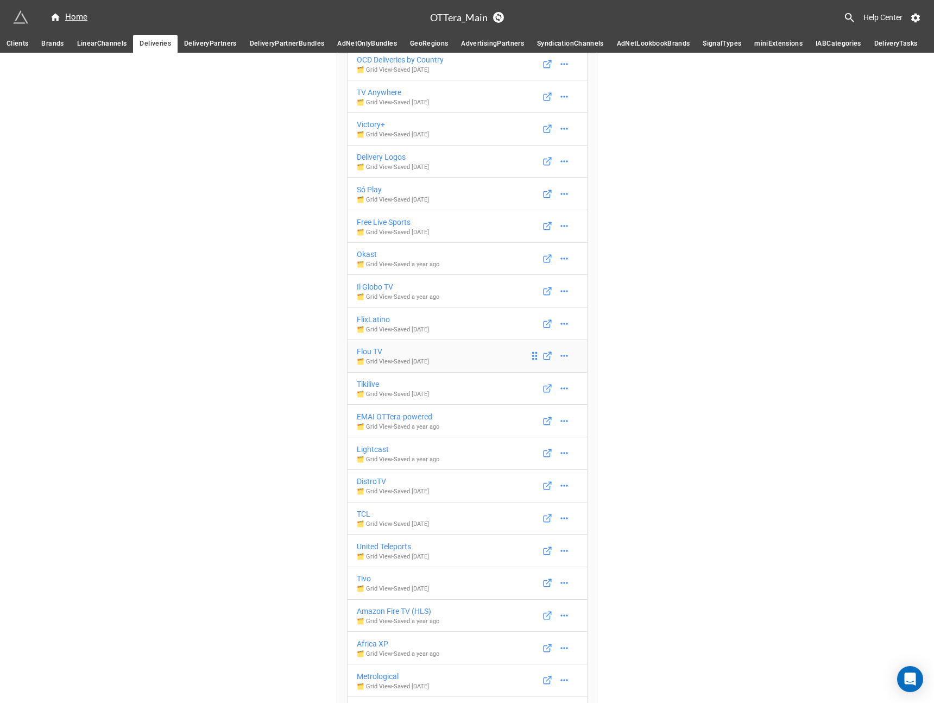
click at [364, 351] on div "Flou TV" at bounding box center [393, 351] width 72 height 12
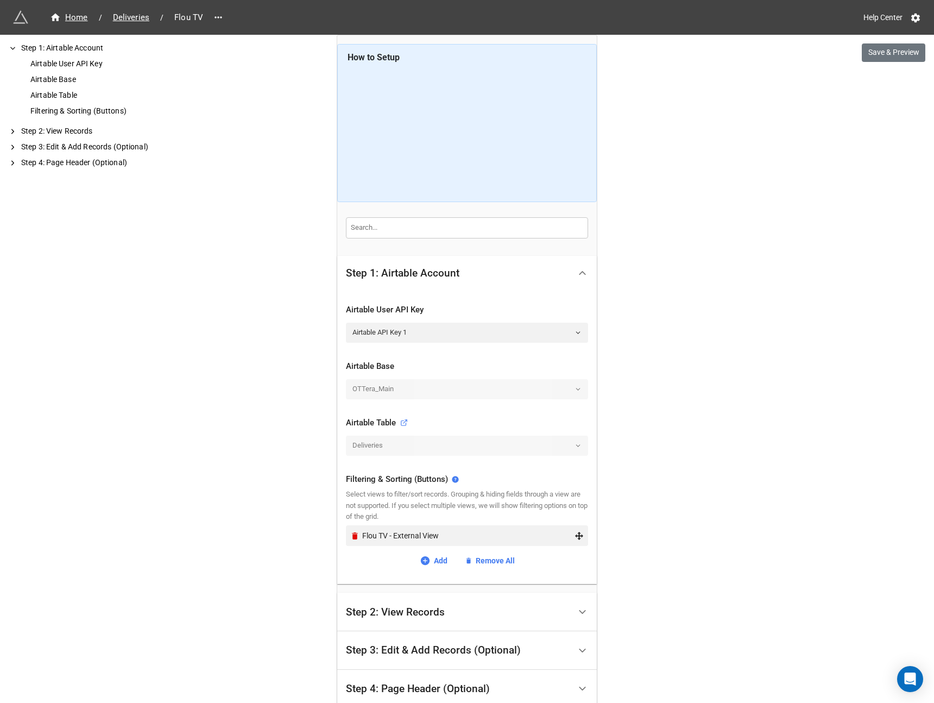
scroll to position [116, 0]
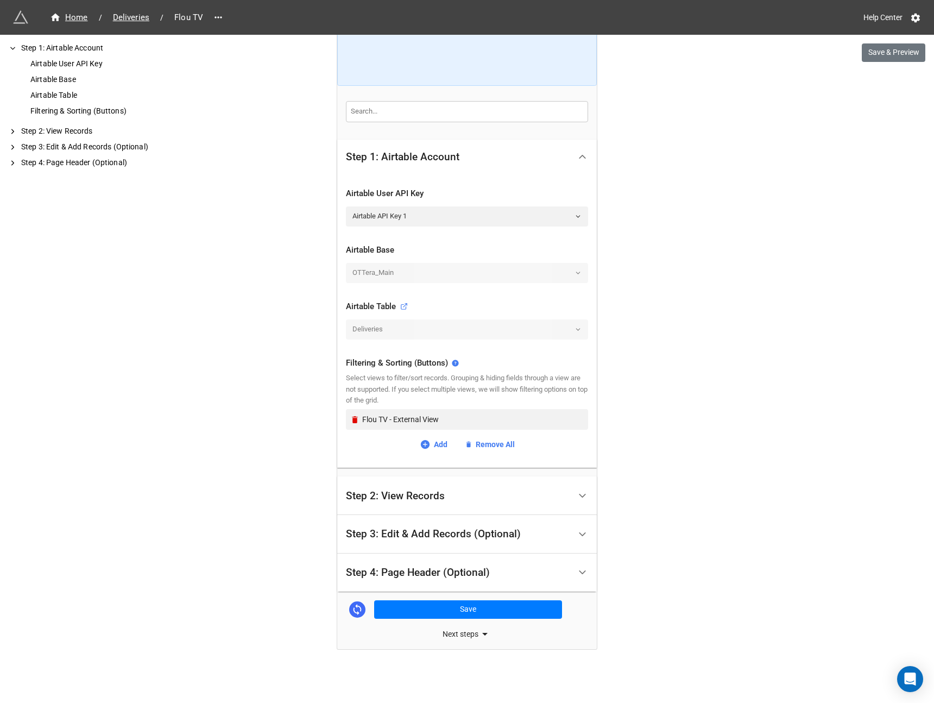
click at [417, 513] on div "Step 2: View Records" at bounding box center [467, 495] width 260 height 39
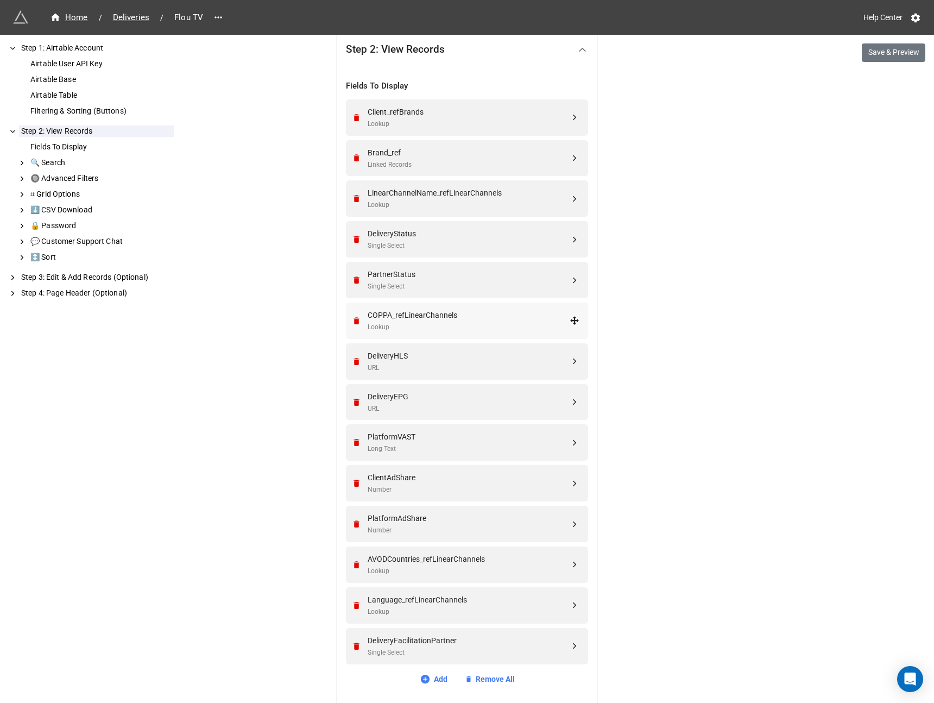
scroll to position [338, 0]
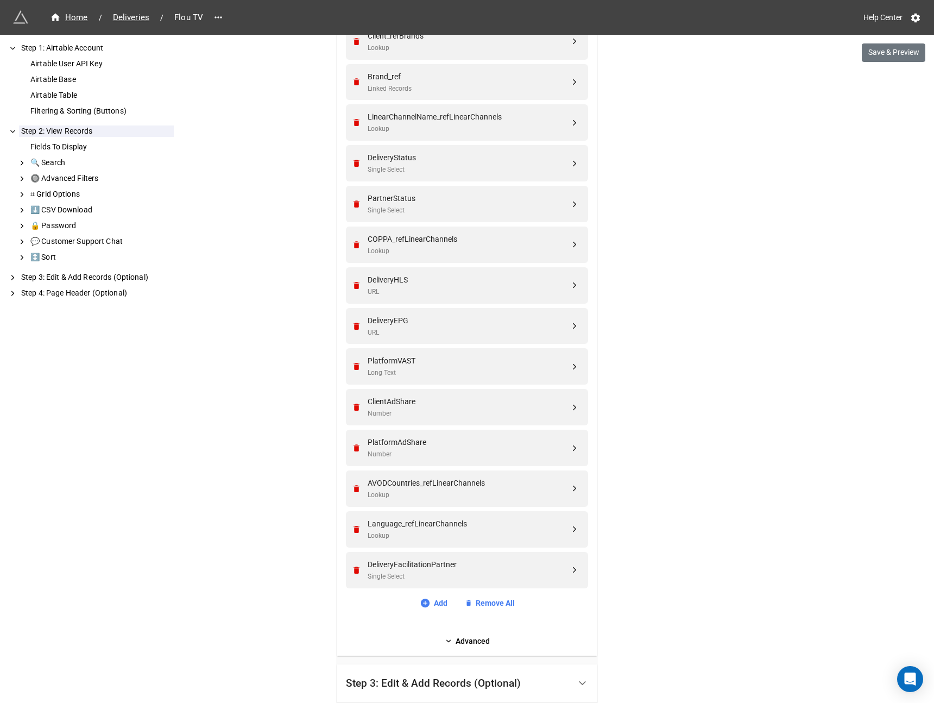
click at [442, 596] on div "Client_refBrands Lookup Brand_ref Linked Records LinearChannelName_refLinearCha…" at bounding box center [467, 315] width 242 height 585
click at [441, 601] on link "Add" at bounding box center [434, 603] width 28 height 12
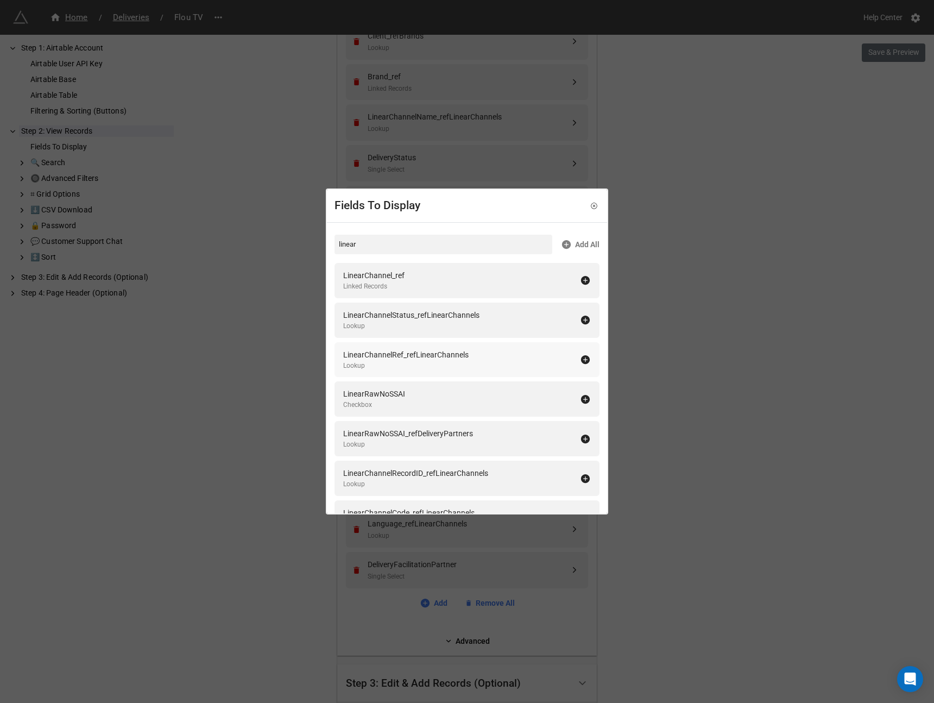
type input "linear"
click at [581, 355] on icon at bounding box center [585, 359] width 9 height 9
click at [566, 592] on div "Fields To Display linear Add All LinearChannel_ref Linked Records LinearChannel…" at bounding box center [467, 351] width 934 height 703
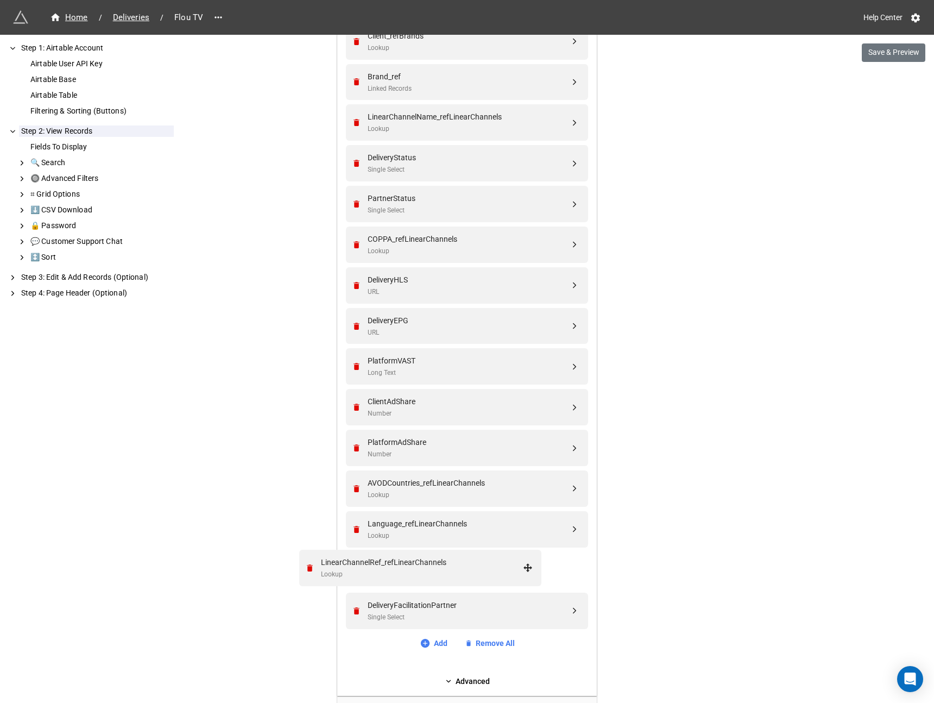
drag, startPoint x: 573, startPoint y: 611, endPoint x: 540, endPoint y: 556, distance: 64.5
click at [354, 575] on div "LinearChannelRef_refLinearChannels Lookup" at bounding box center [465, 570] width 228 height 36
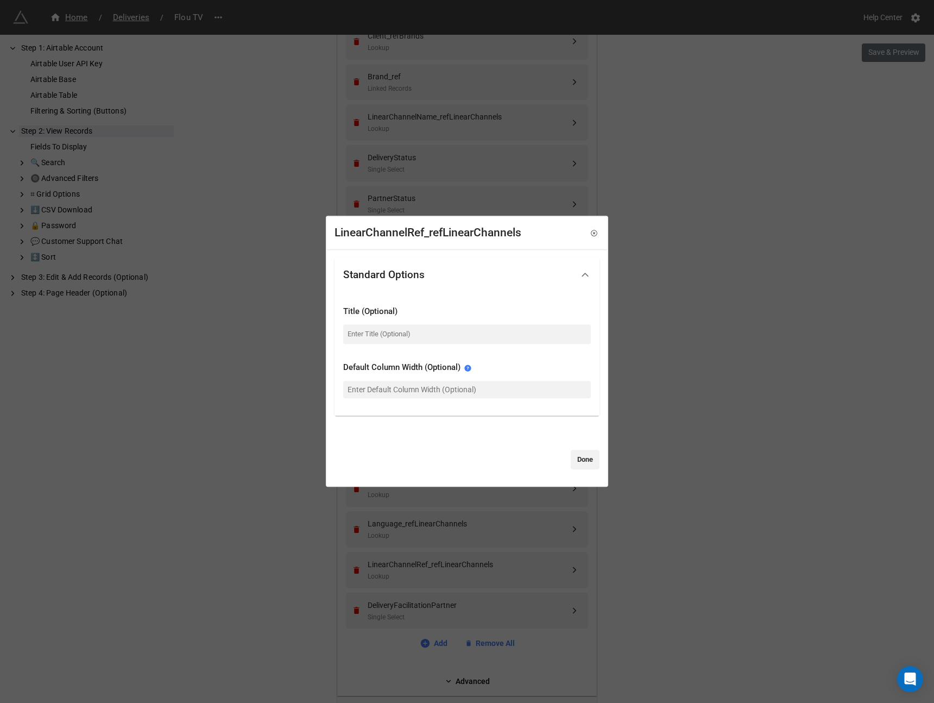
click at [569, 471] on div "Standard Options Title (Optional) Default Column Width (Optional) Done" at bounding box center [467, 368] width 280 height 236
click at [573, 460] on link "Done" at bounding box center [585, 460] width 29 height 20
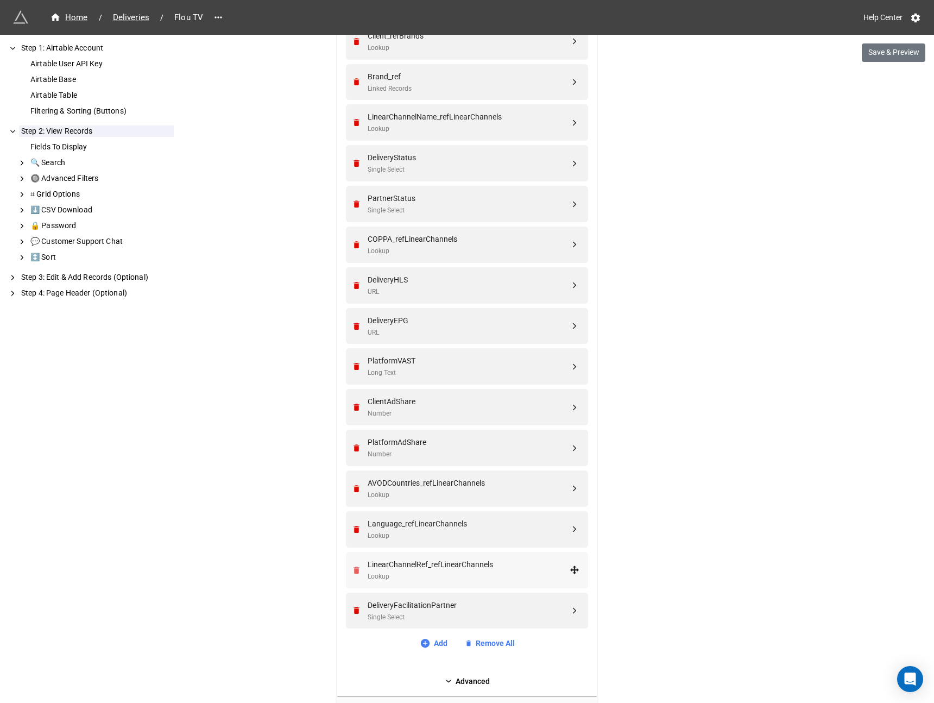
click at [356, 571] on icon "Remove" at bounding box center [356, 569] width 9 height 9
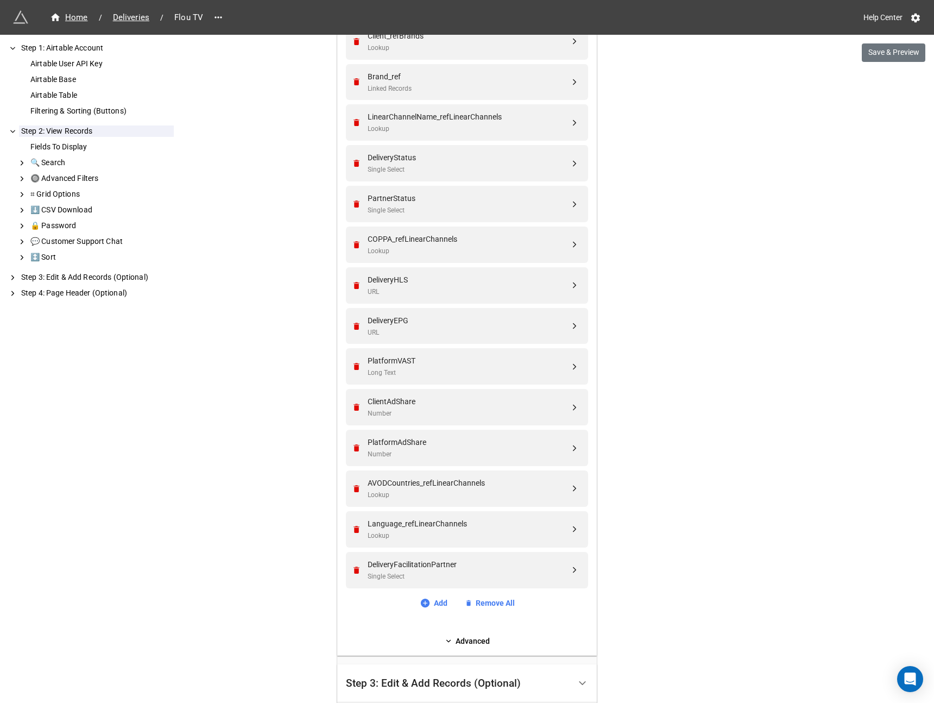
click at [432, 610] on div "Fields To Display Client_refBrands Lookup Brand_ref Linked Records LinearChanne…" at bounding box center [467, 306] width 242 height 622
click at [433, 601] on link "Add" at bounding box center [434, 603] width 28 height 12
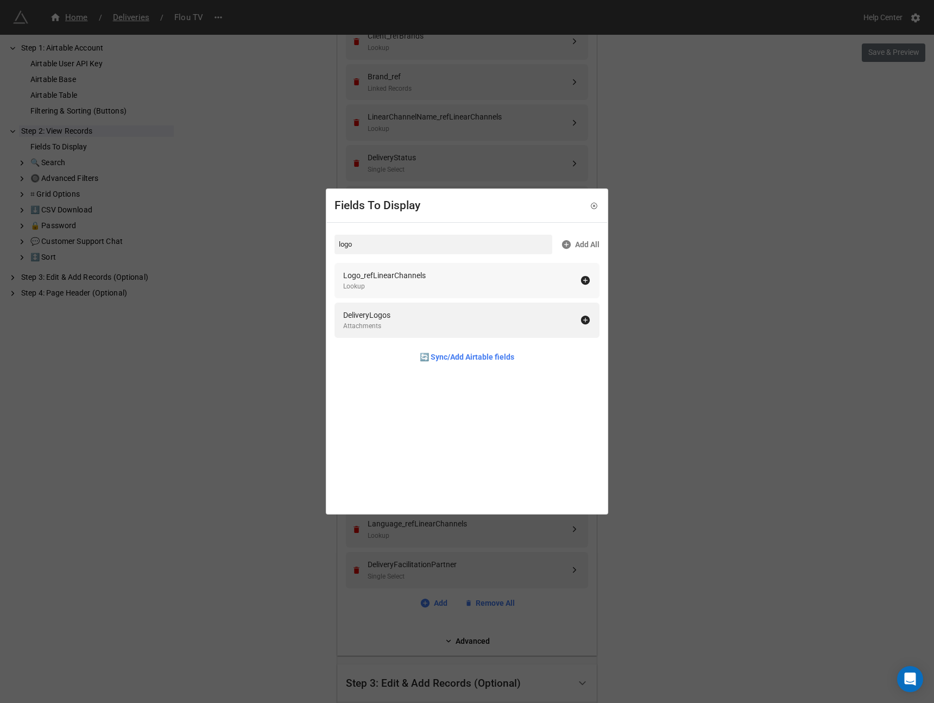
type input "logo"
click at [581, 278] on icon at bounding box center [585, 280] width 9 height 9
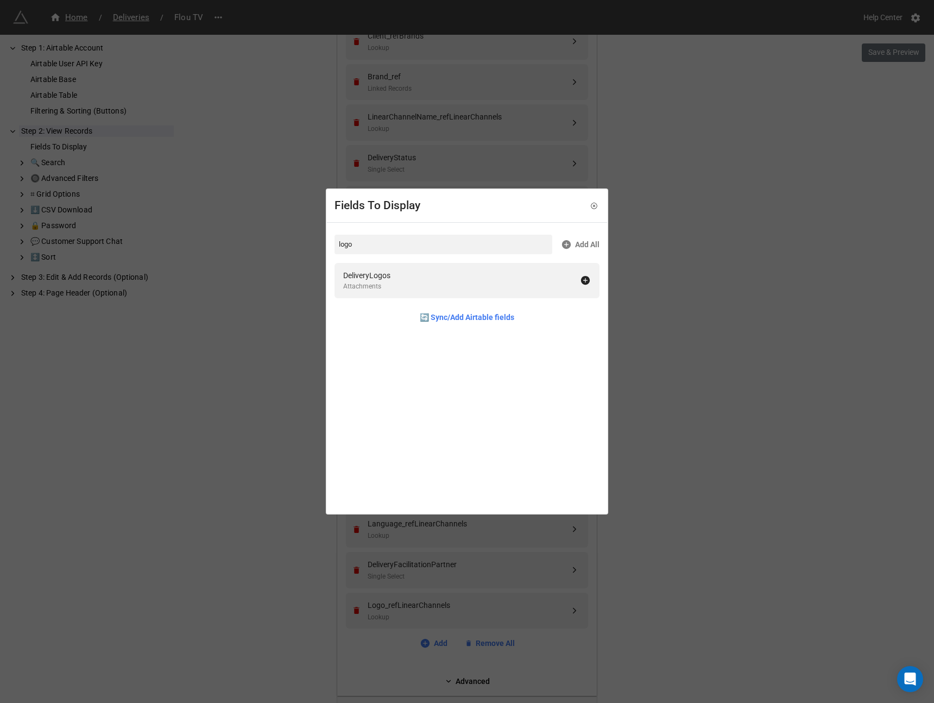
click at [780, 227] on div "Fields To Display logo Add All DeliveryLogos Attachments 🔄 Sync/Add Airtable fi…" at bounding box center [467, 351] width 934 height 703
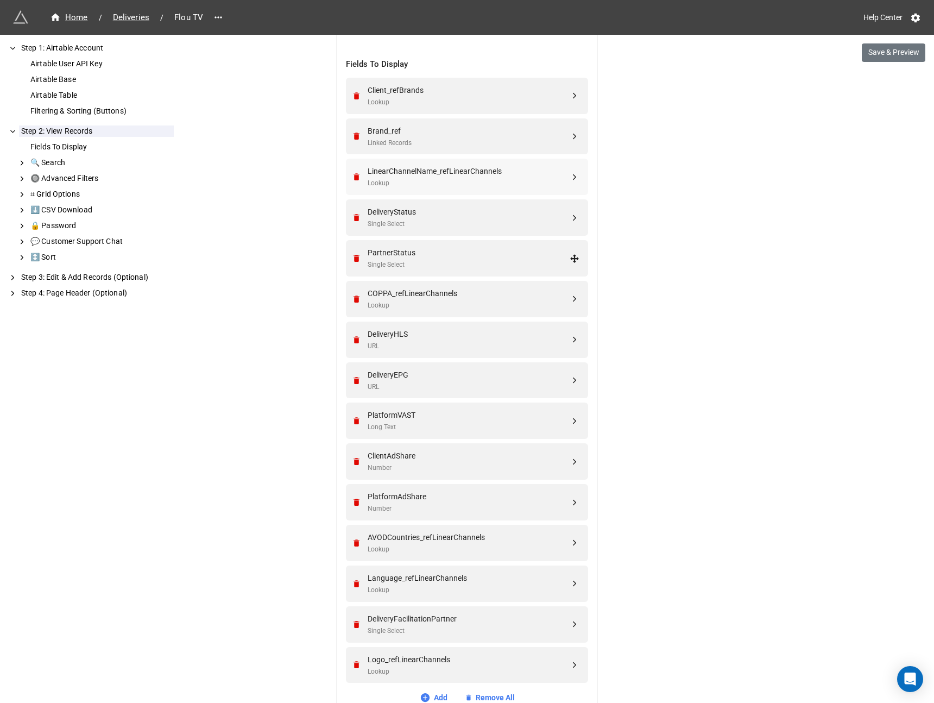
scroll to position [397, 0]
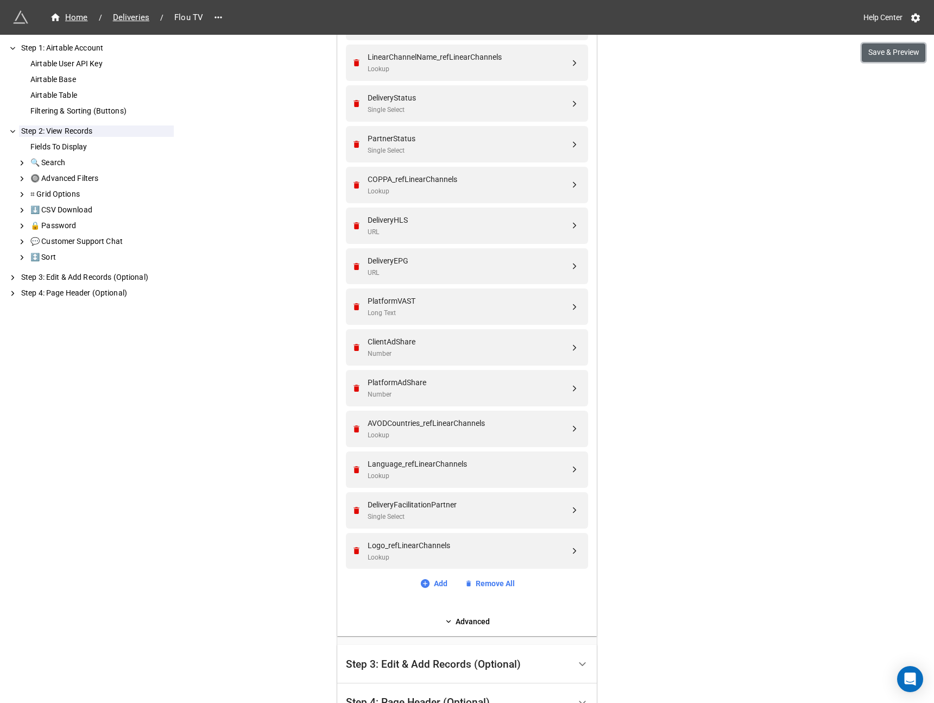
click at [891, 56] on button "Save & Preview" at bounding box center [894, 52] width 64 height 18
click at [881, 62] on div "Home / Deliveries / Flou TV Help Center Save & Preview How to Setup Step 1: Air…" at bounding box center [467, 235] width 934 height 1265
click at [882, 56] on button "Save & Preview" at bounding box center [894, 52] width 64 height 18
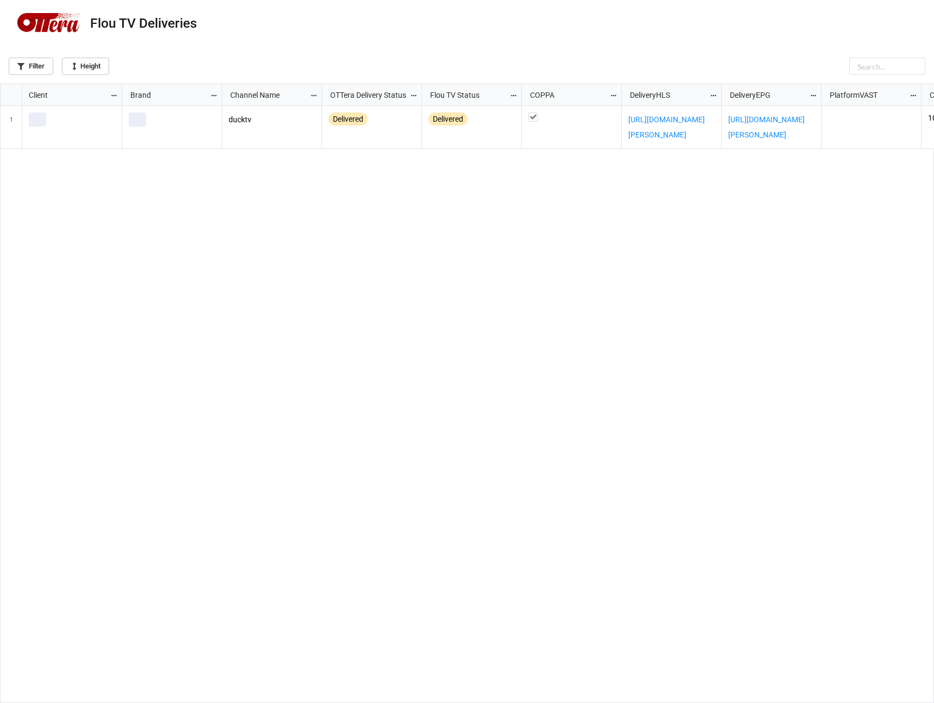
scroll to position [613, 927]
